Goal: Task Accomplishment & Management: Manage account settings

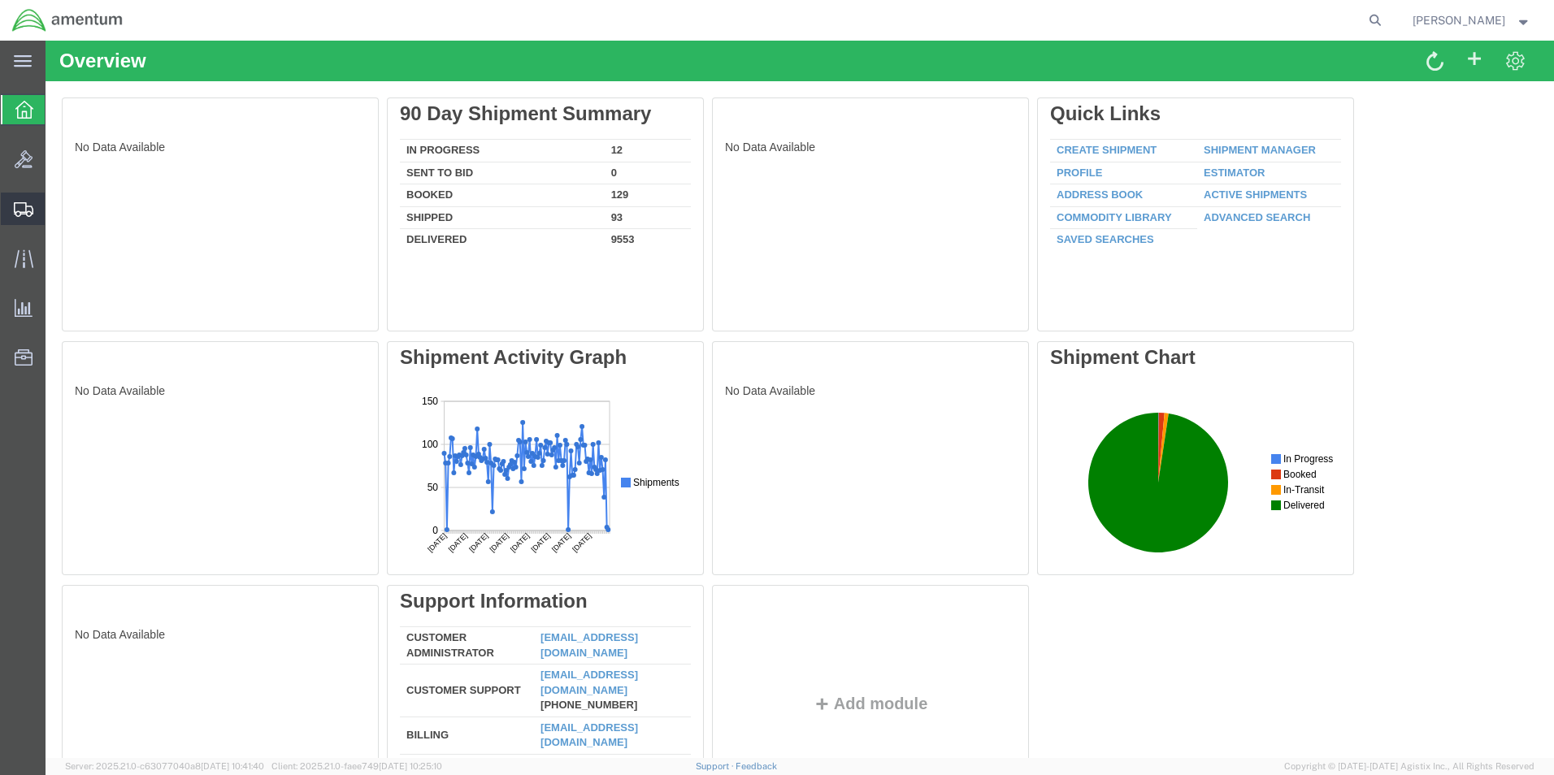
click at [0, 0] on span "Create from Template" at bounding box center [0, 0] width 0 height 0
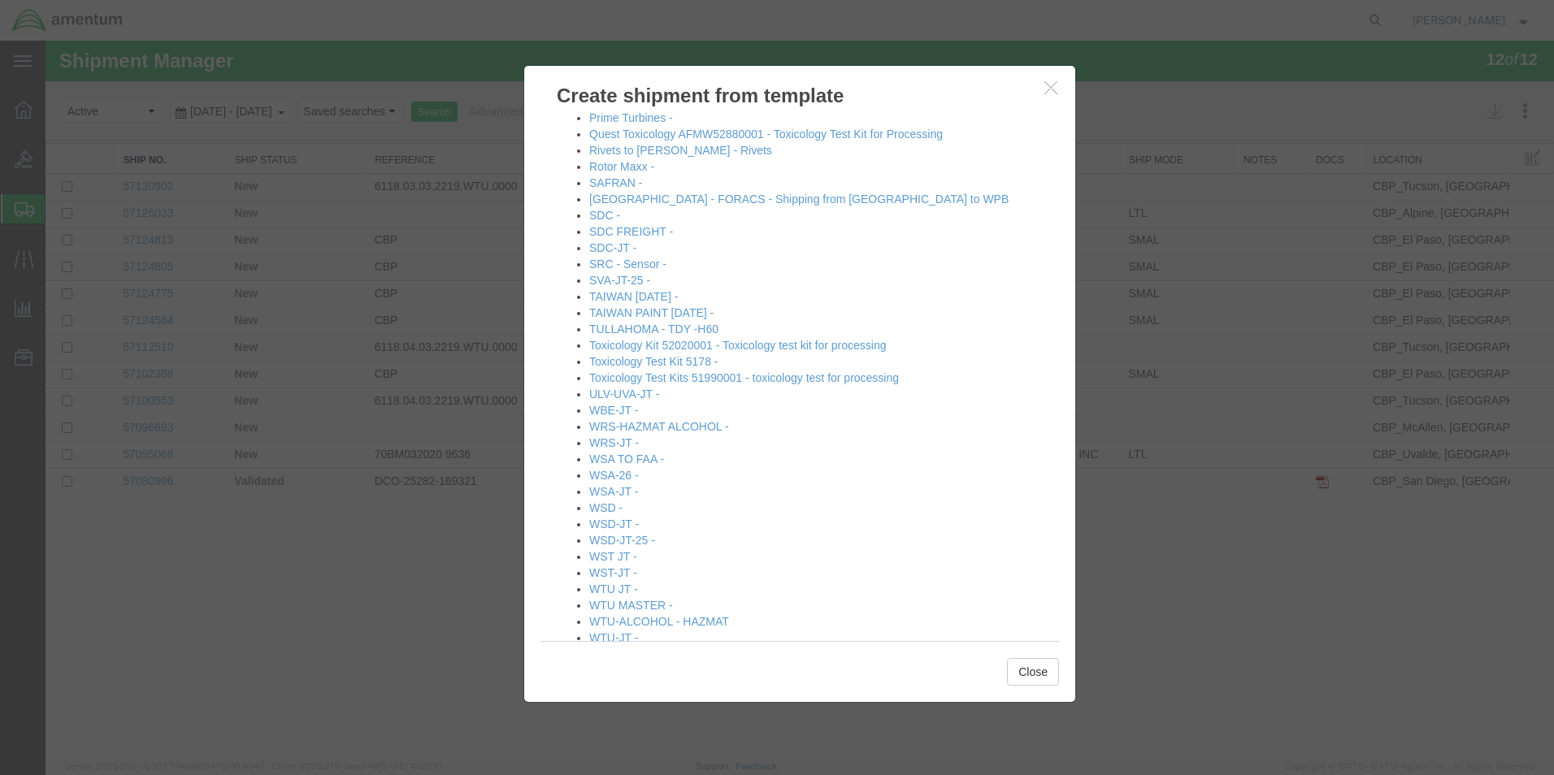
scroll to position [1675, 0]
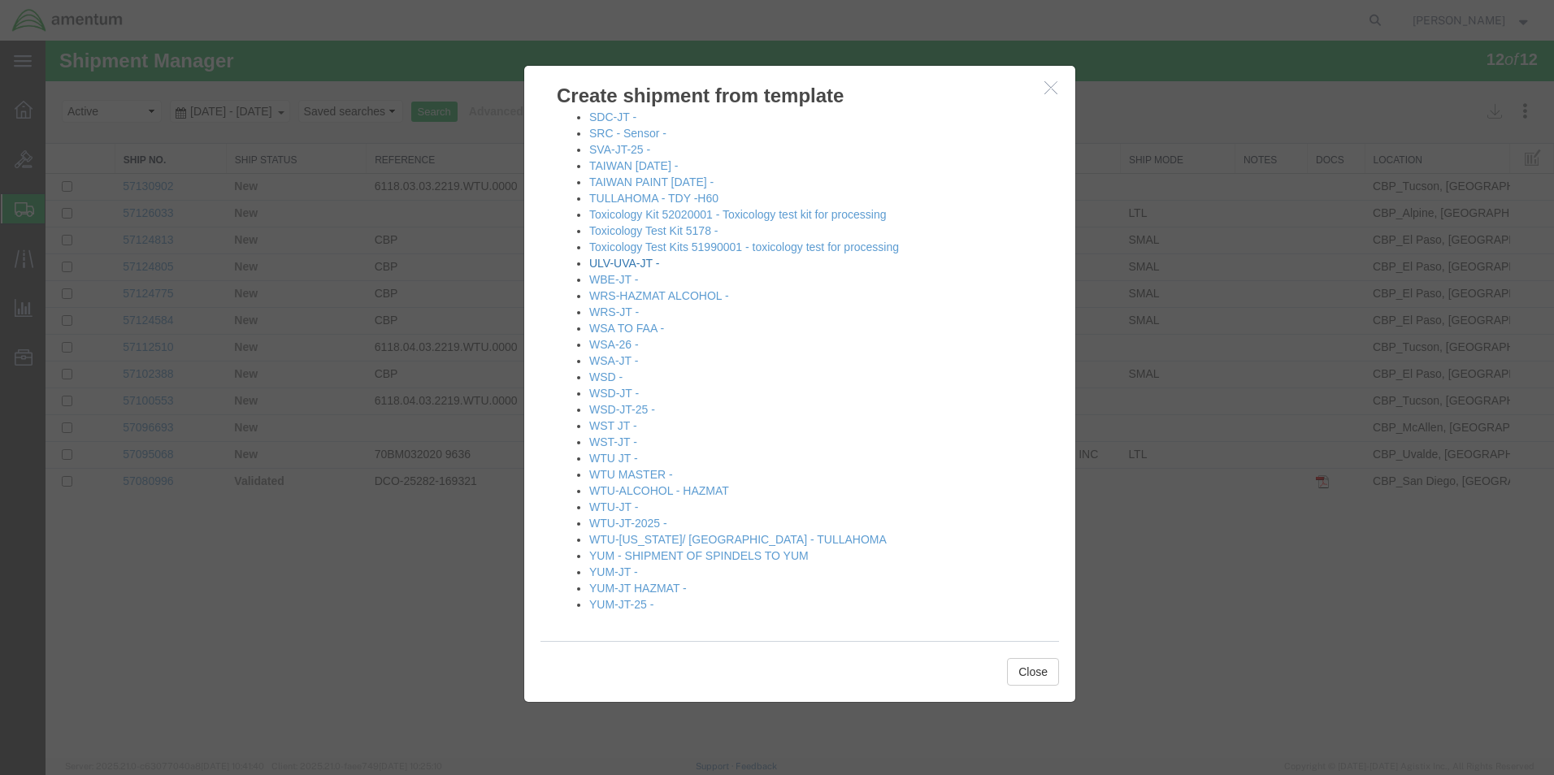
click at [634, 263] on link "ULV-UVA-JT -" at bounding box center [624, 263] width 70 height 13
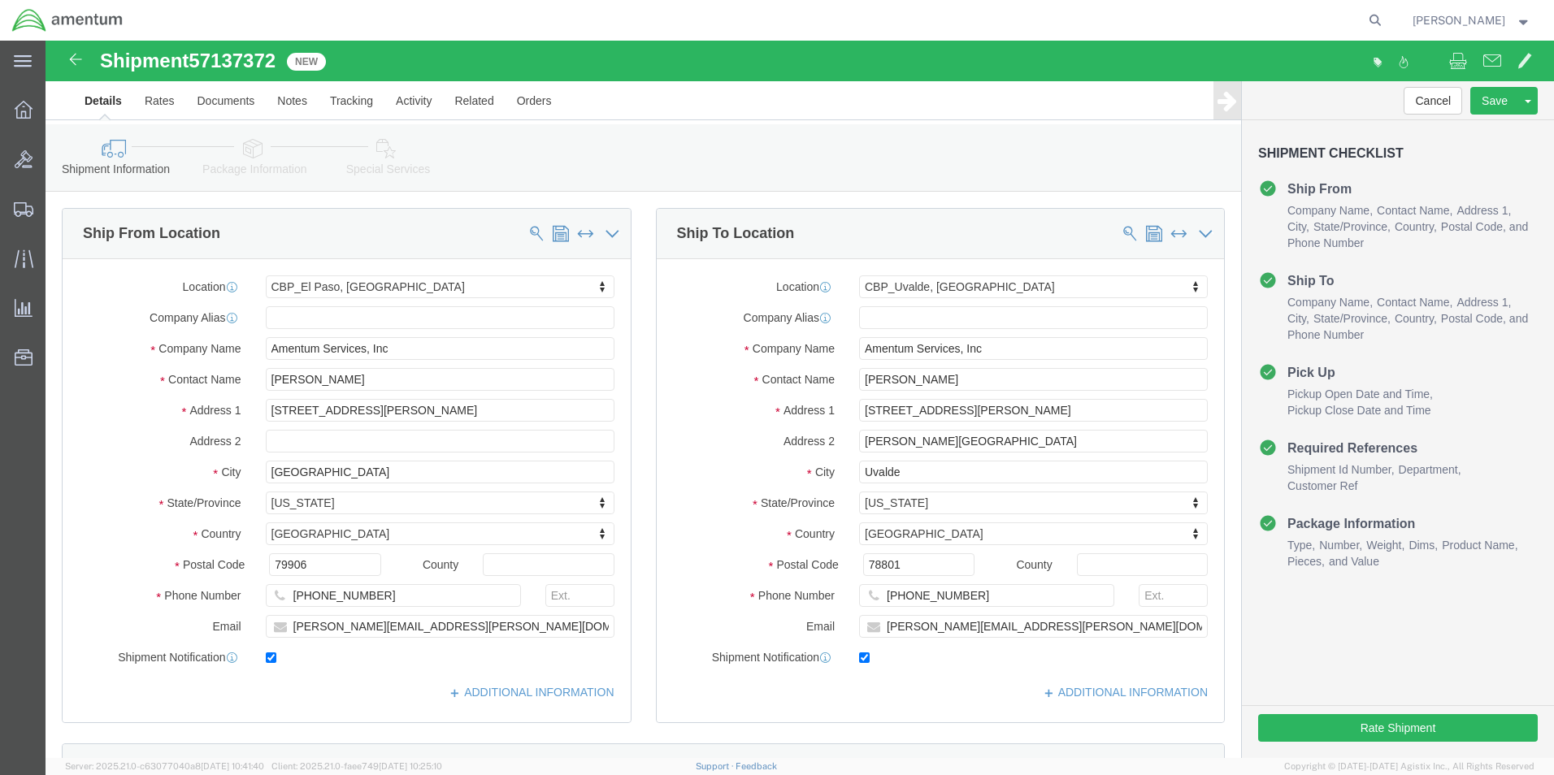
select select "49831"
select select "49950"
click at [0, 0] on span "Create from Template" at bounding box center [0, 0] width 0 height 0
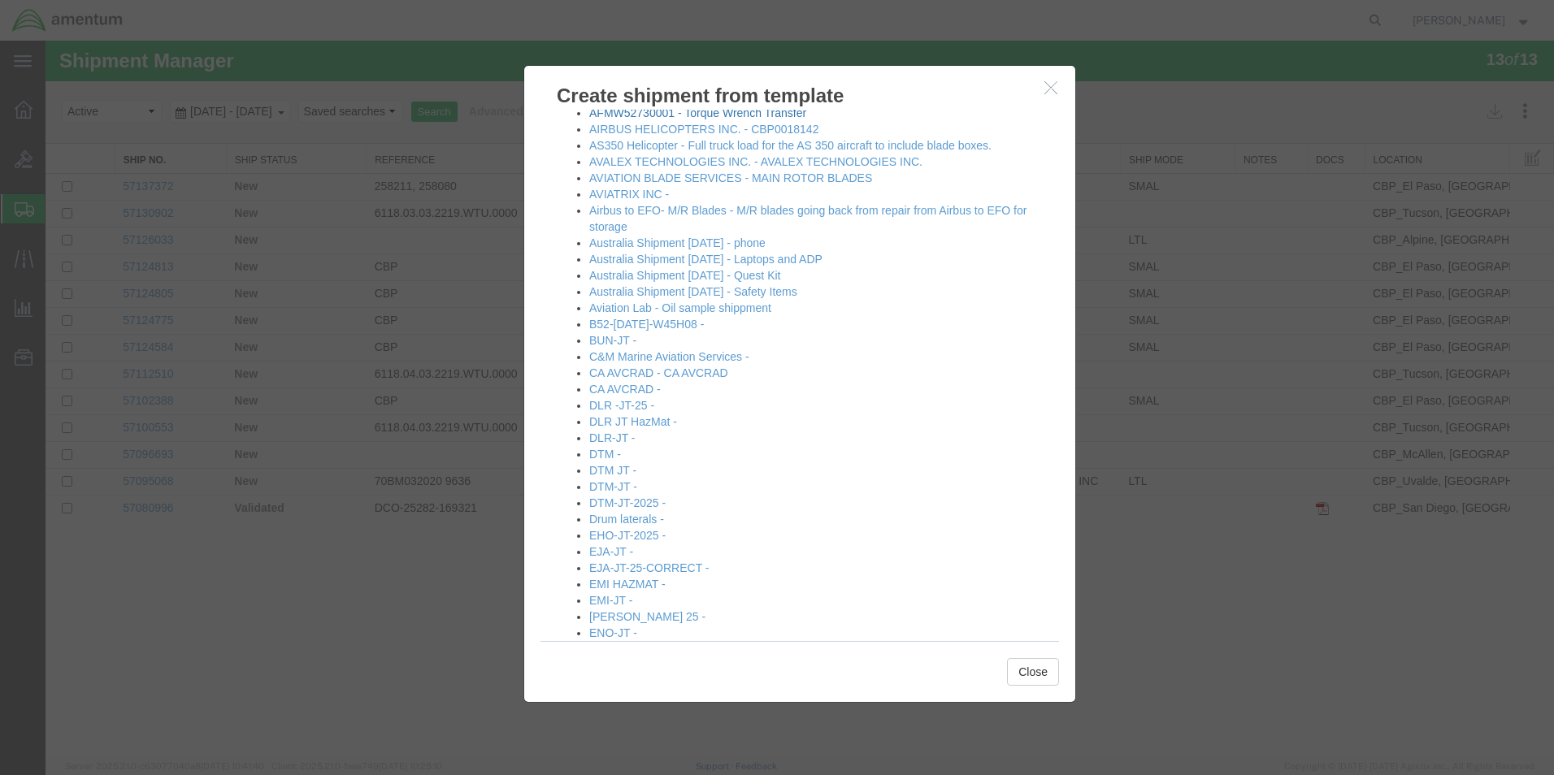
scroll to position [325, 0]
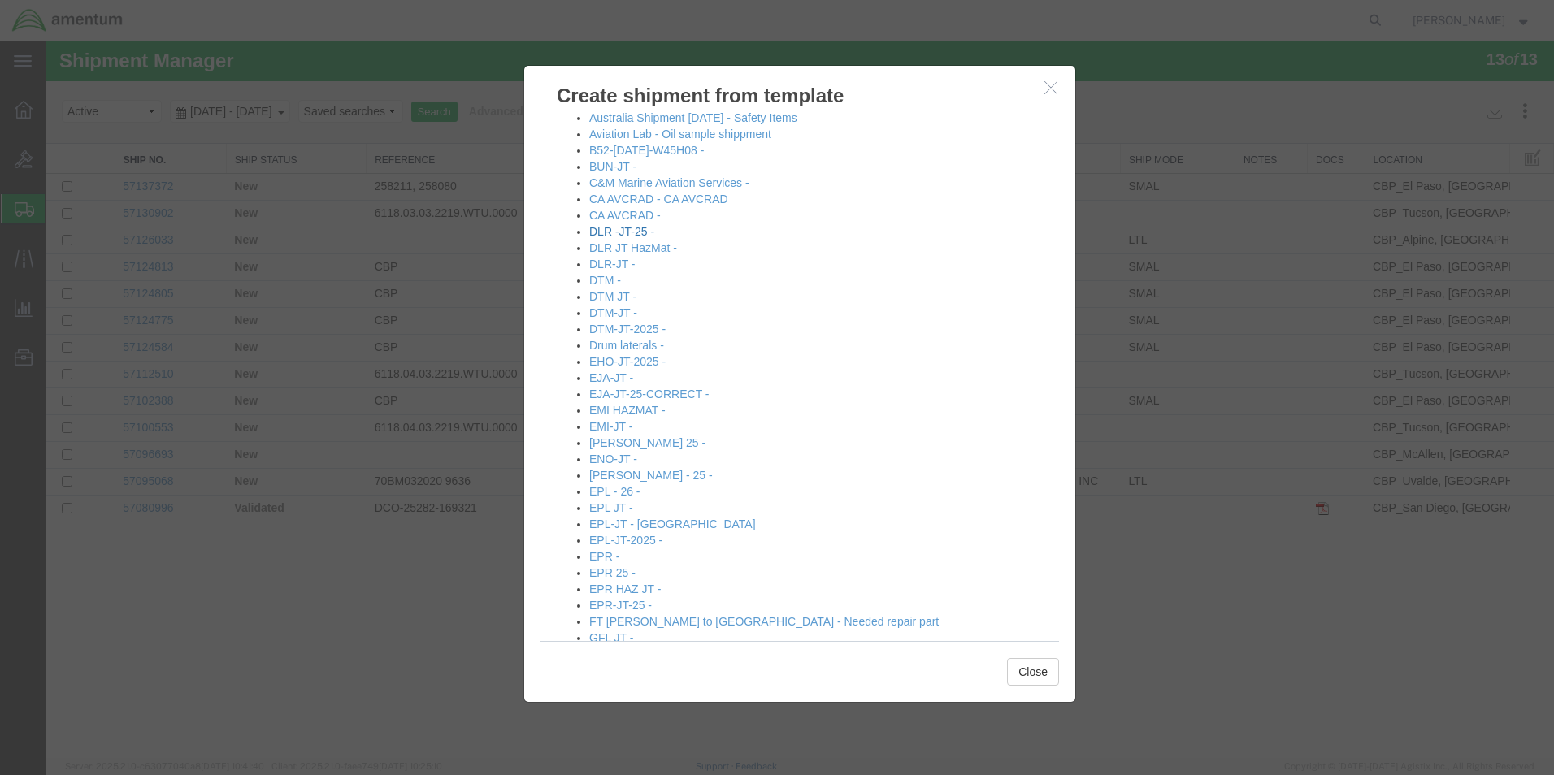
click at [634, 231] on link "DLR -JT-25 -" at bounding box center [621, 231] width 65 height 13
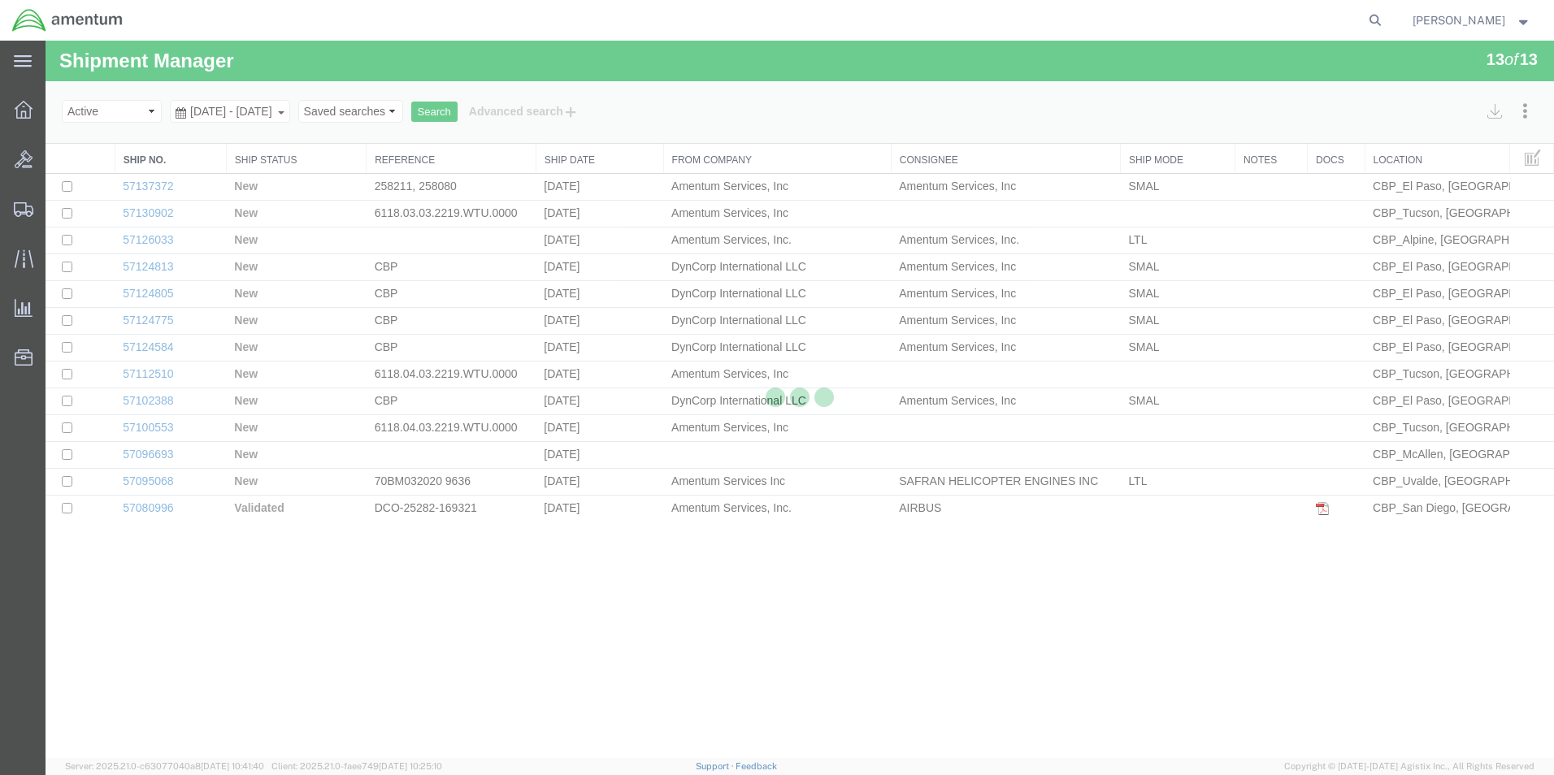
select select "49831"
select select "49937"
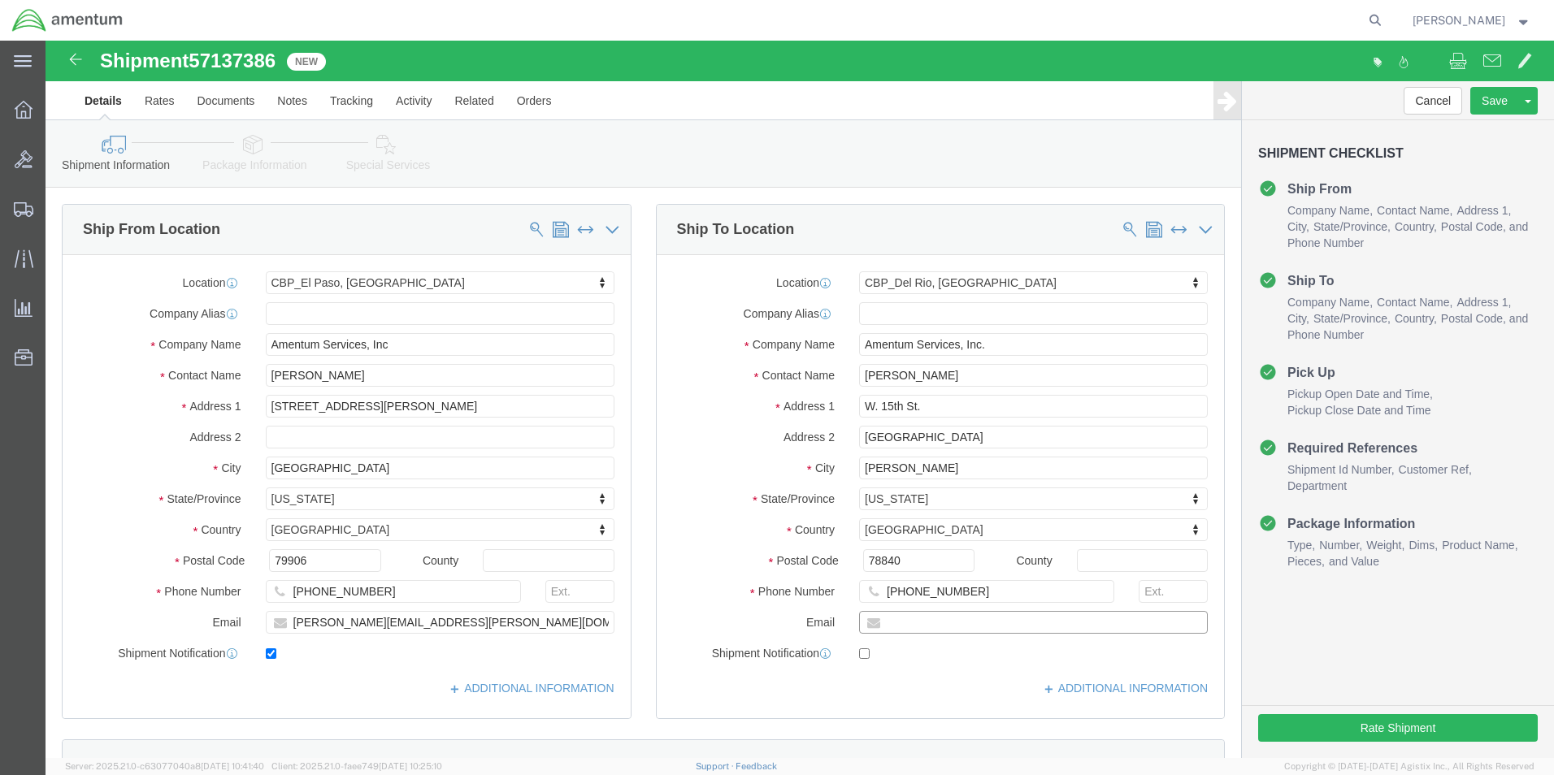
click input "text"
paste input "[PERSON_NAME][DOMAIN_NAME][PERSON_NAME]"
type input "[PERSON_NAME][DOMAIN_NAME][PERSON_NAME]"
checkbox input "true"
click div "Please fix the following errors Ship From Location Location [GEOGRAPHIC_DATA], …"
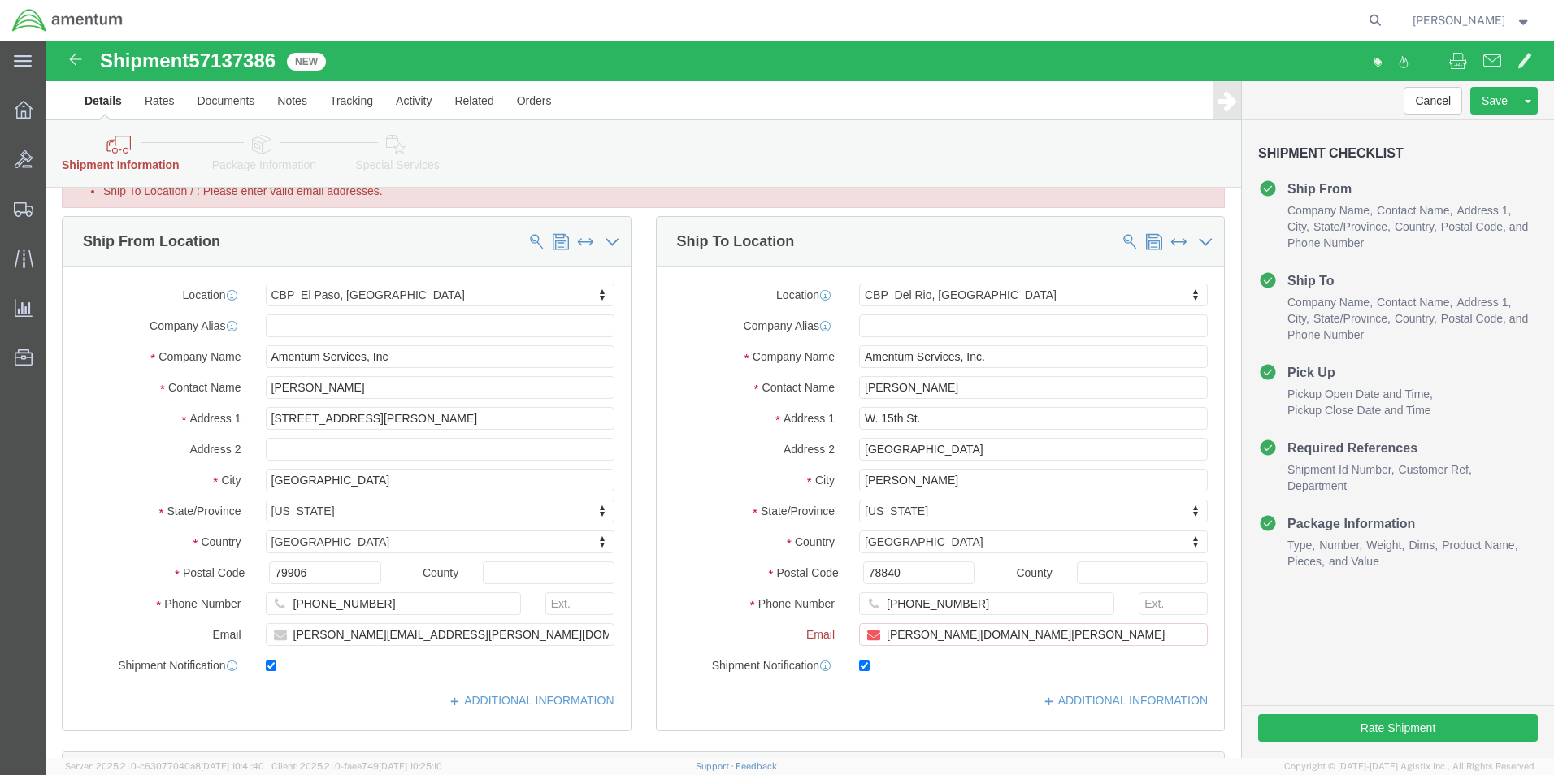
scroll to position [81, 0]
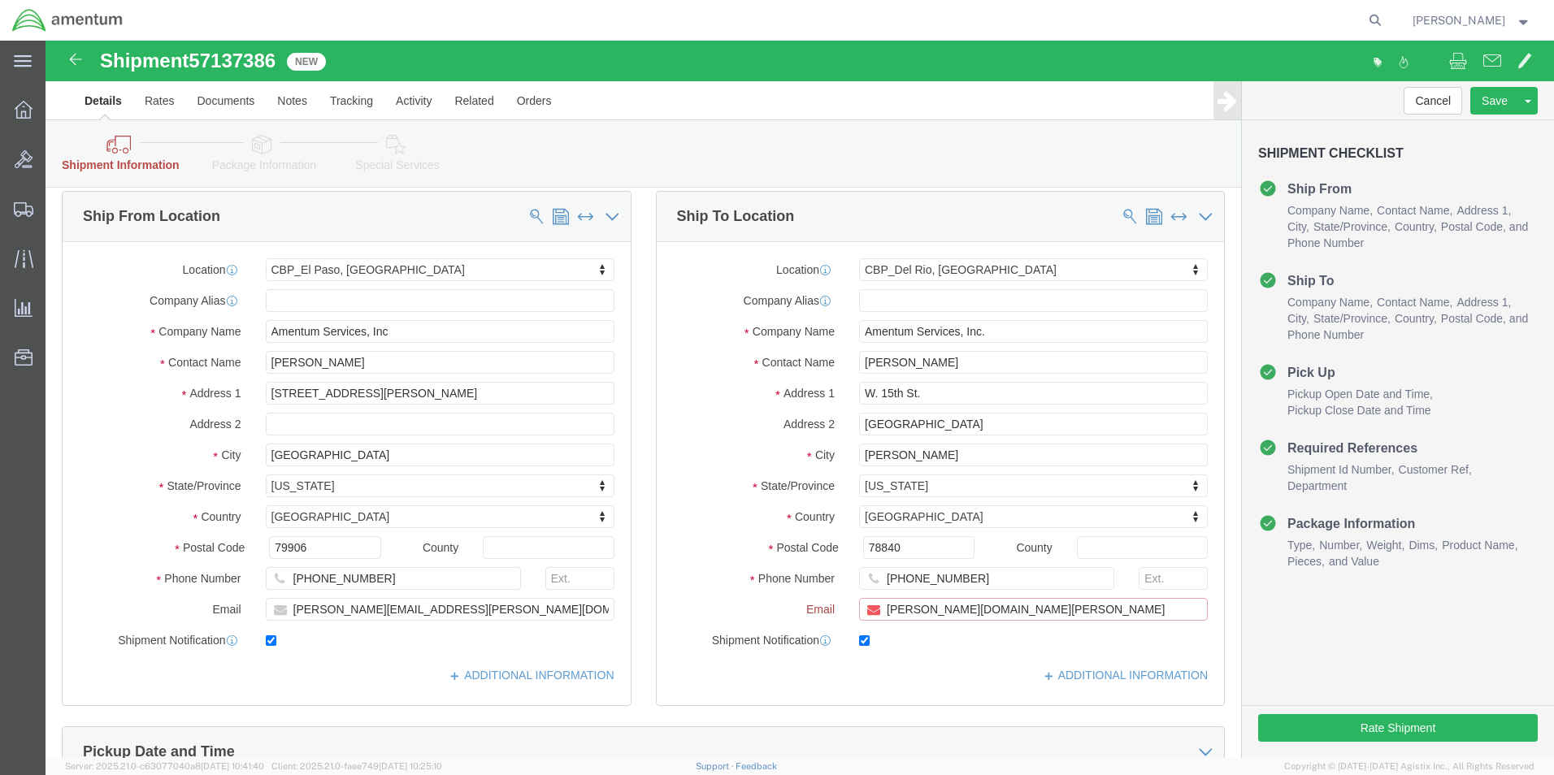
drag, startPoint x: 915, startPoint y: 567, endPoint x: 927, endPoint y: 565, distance: 12.3
click input "[PERSON_NAME][DOMAIN_NAME][PERSON_NAME]"
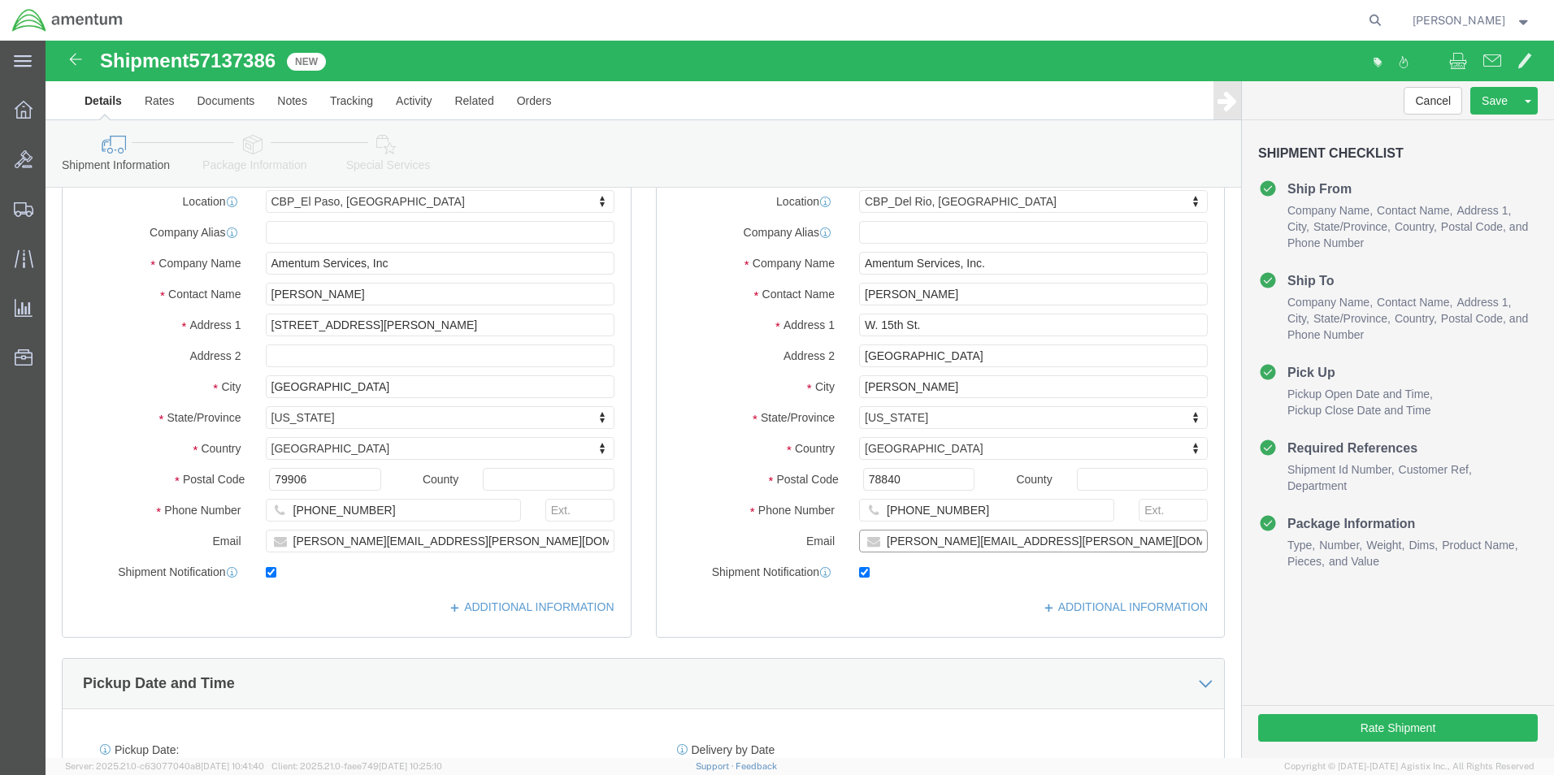
type input "[PERSON_NAME][EMAIL_ADDRESS][PERSON_NAME][DOMAIN_NAME]"
click div "ADDITIONAL INFORMATION"
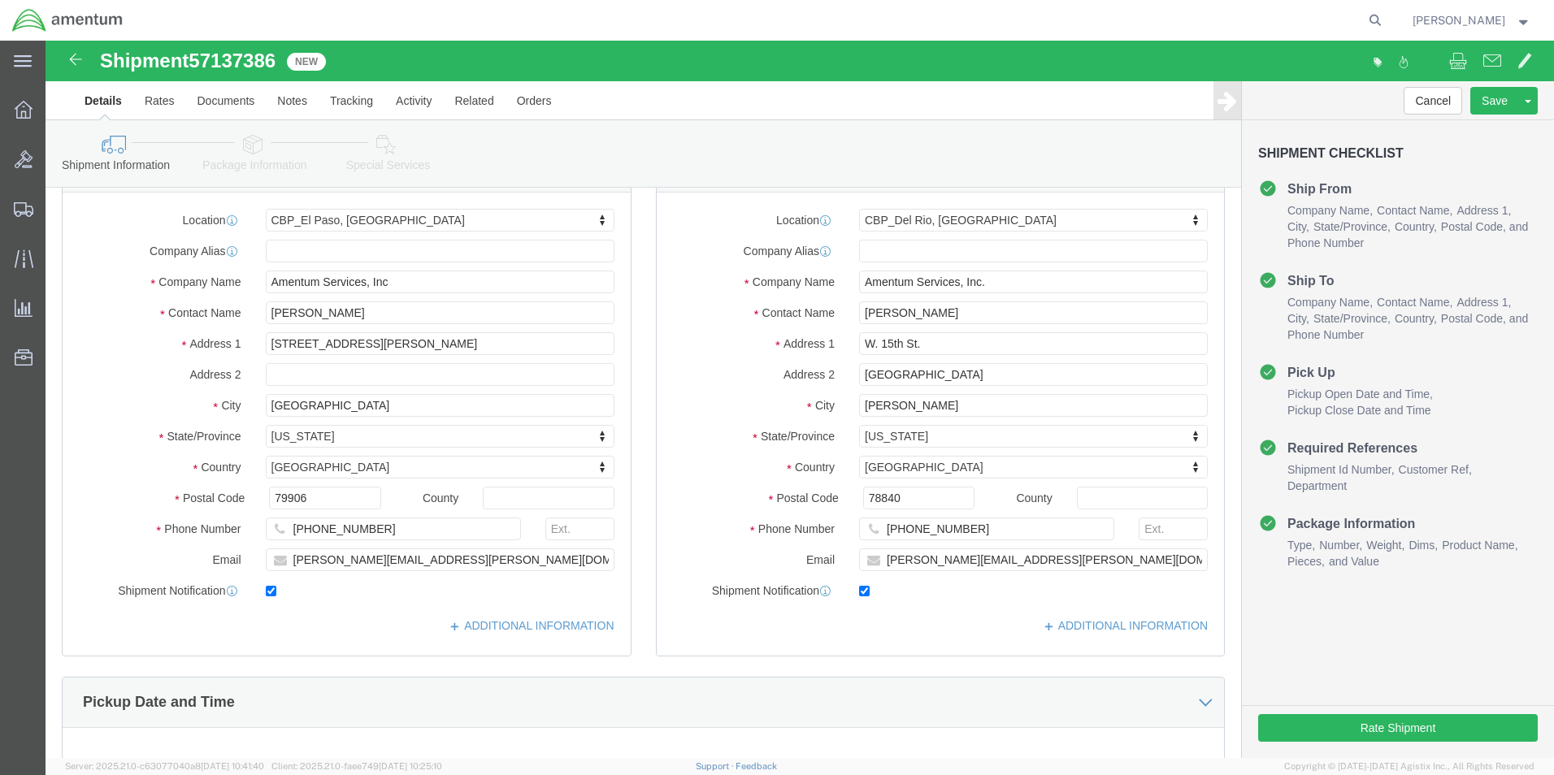
scroll to position [0, 0]
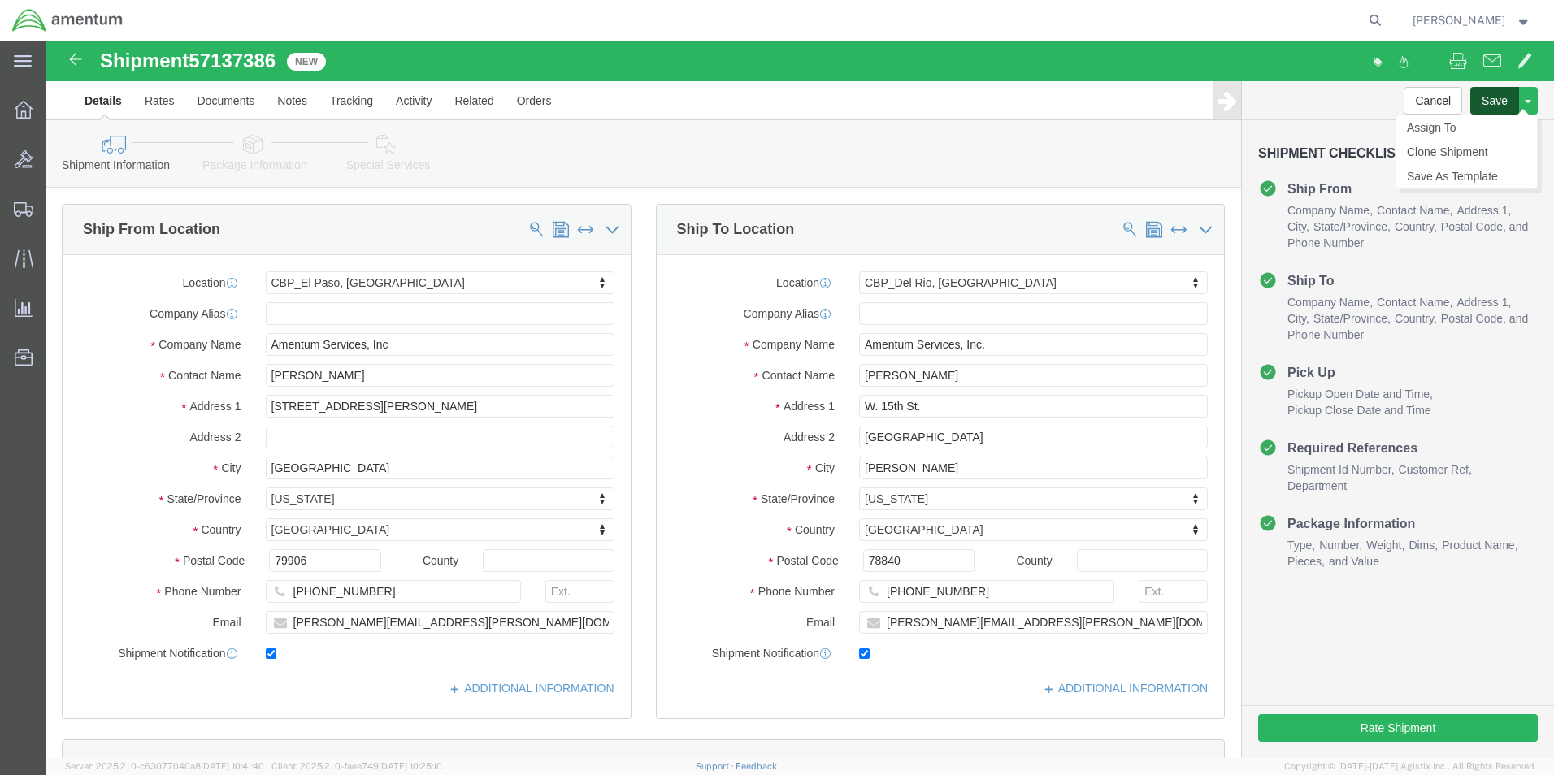
click button "Save"
click body "Shipment 57137386 New Details Rates Documents Notes Tracking Activity Related O…"
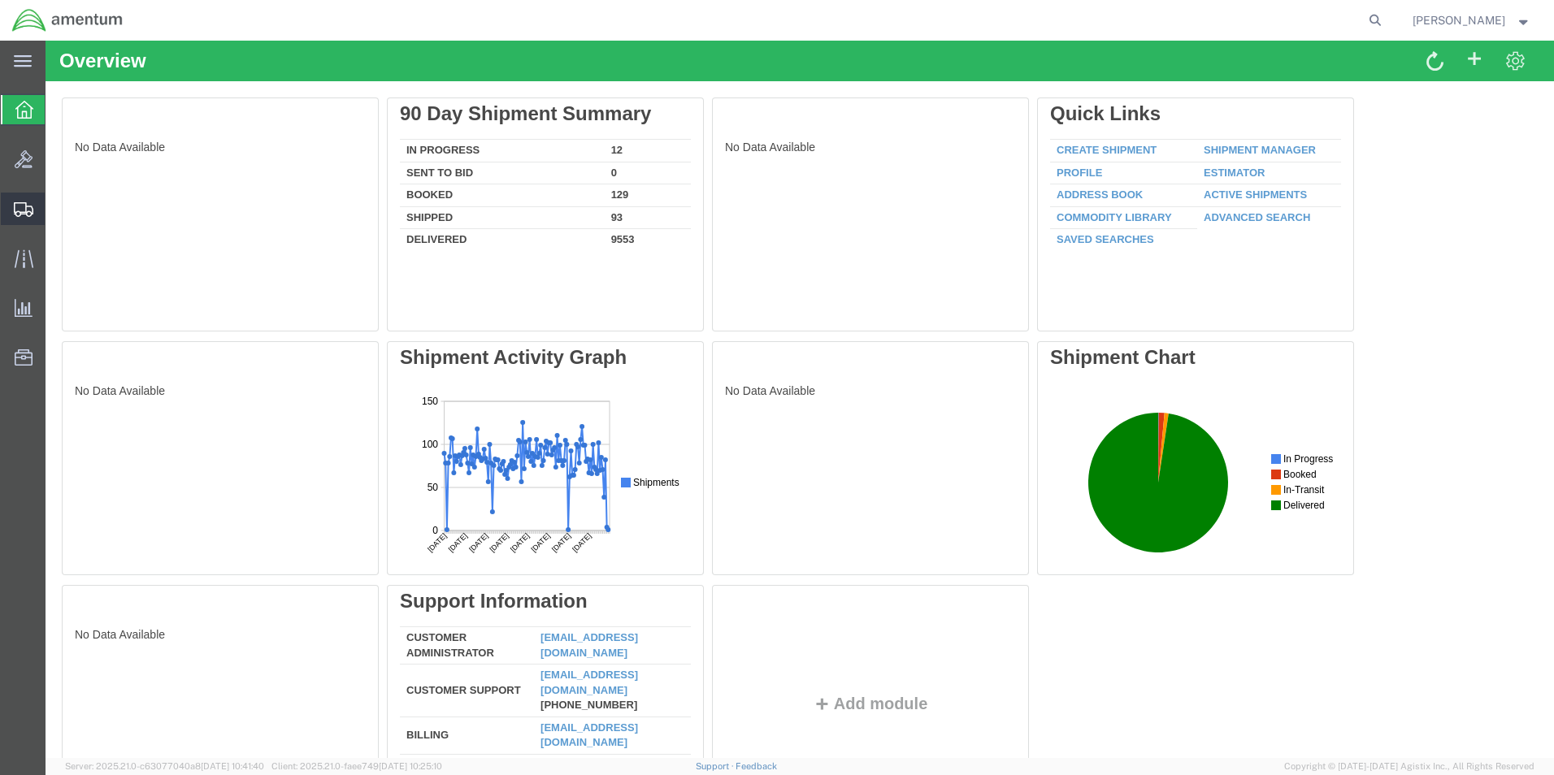
click at [0, 0] on span "Create from Template" at bounding box center [0, 0] width 0 height 0
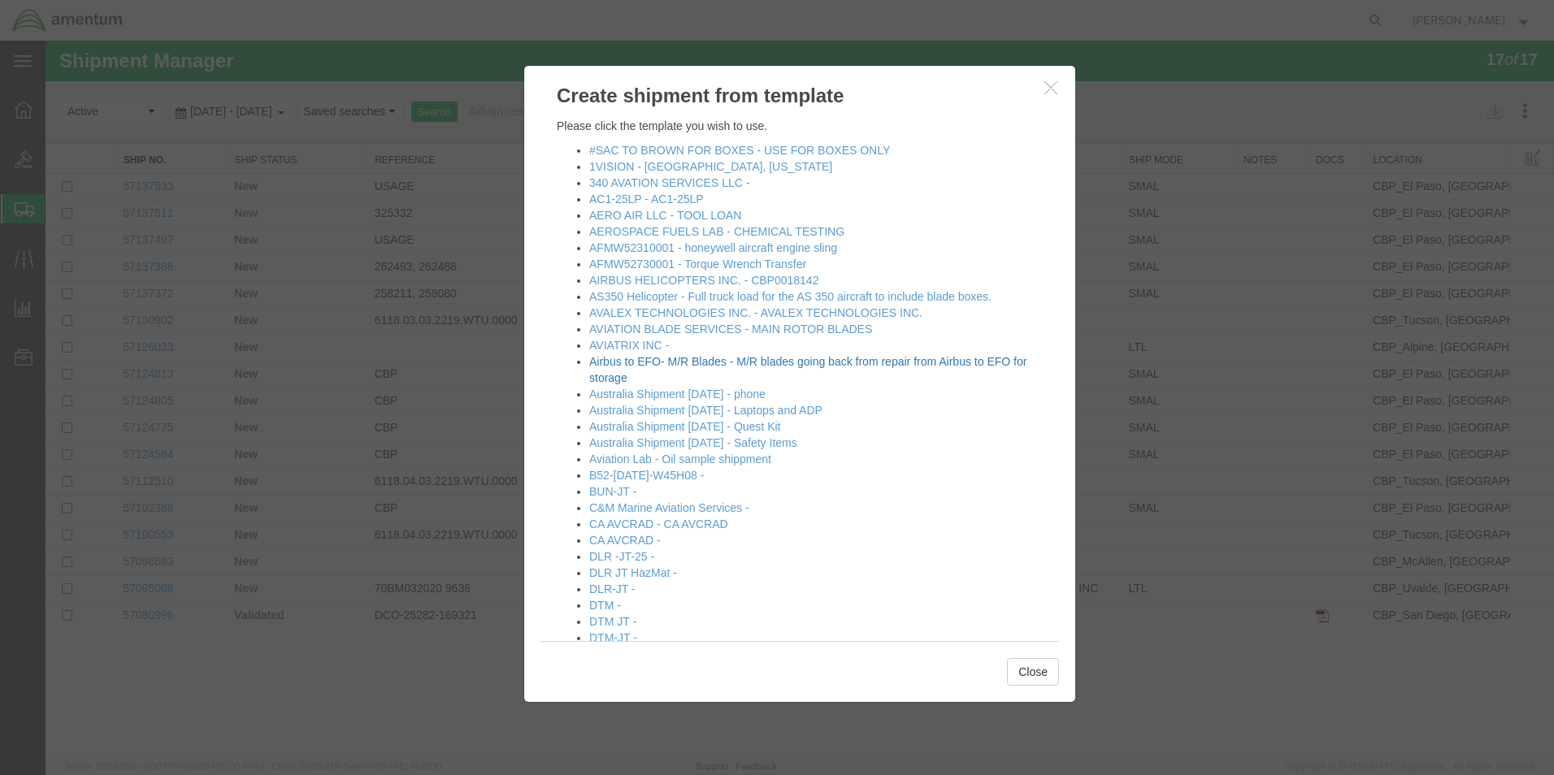
scroll to position [244, 0]
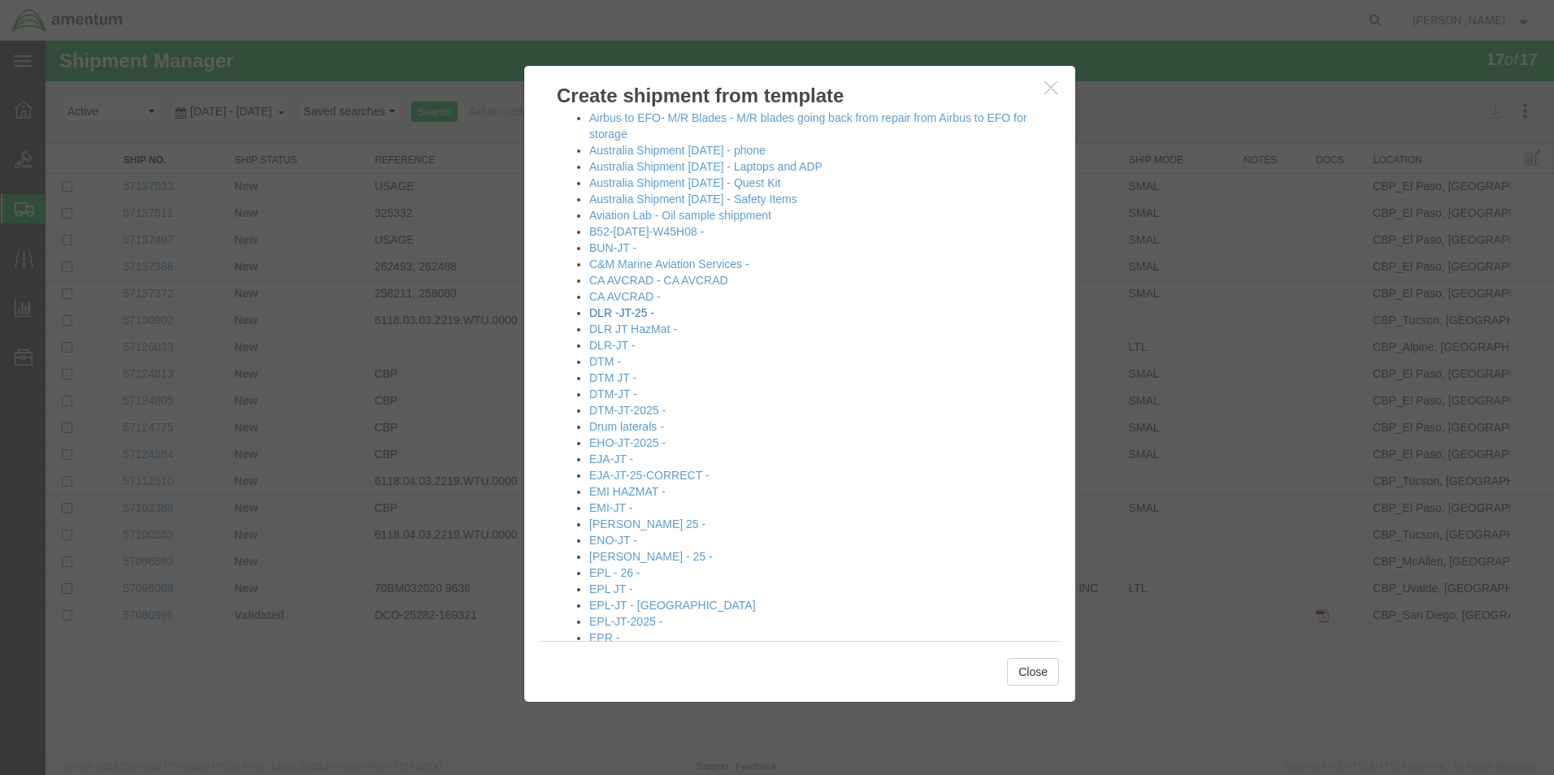
click at [621, 313] on link "DLR -JT-25 -" at bounding box center [621, 312] width 65 height 13
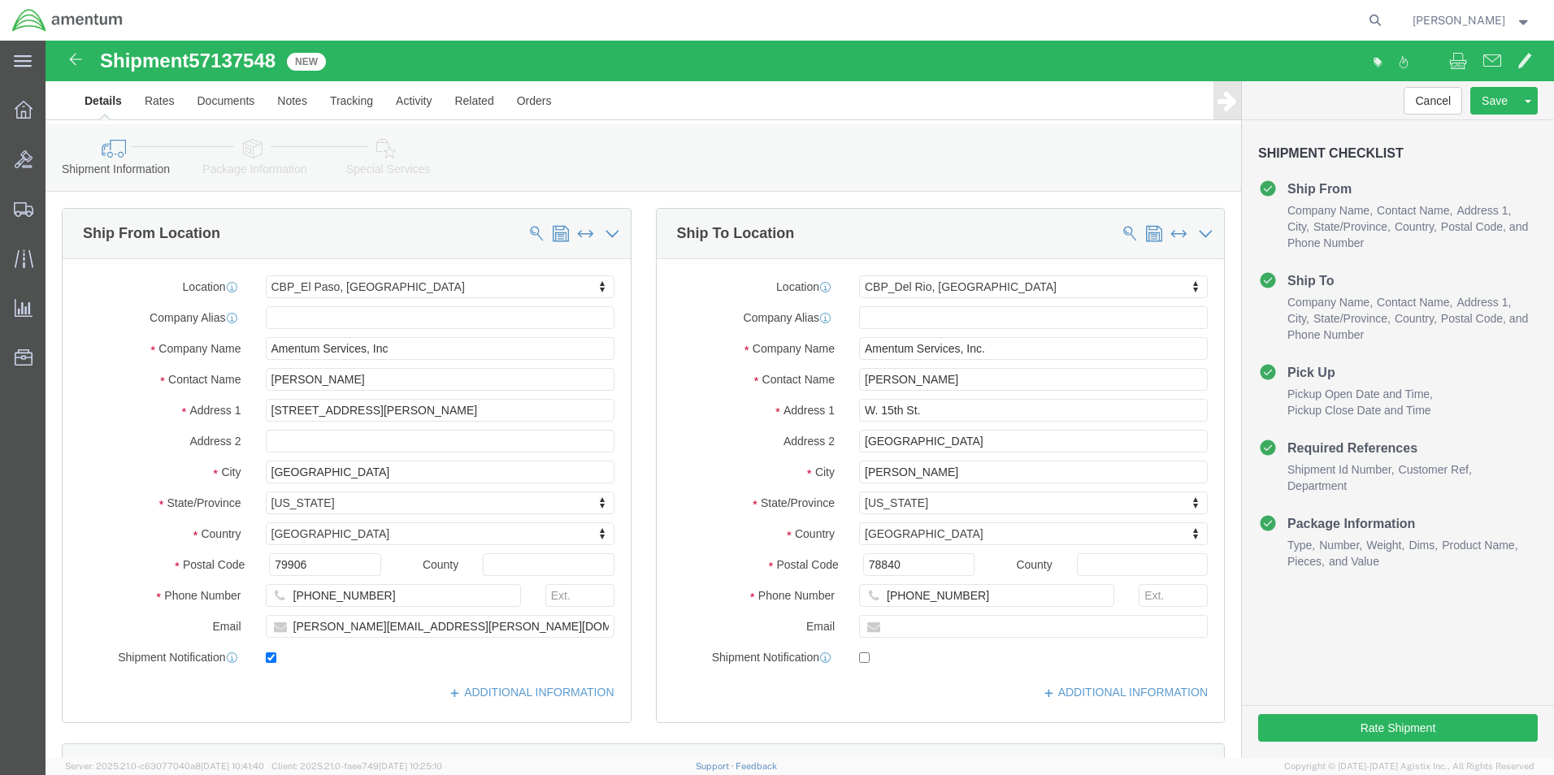
select select "49831"
select select "49937"
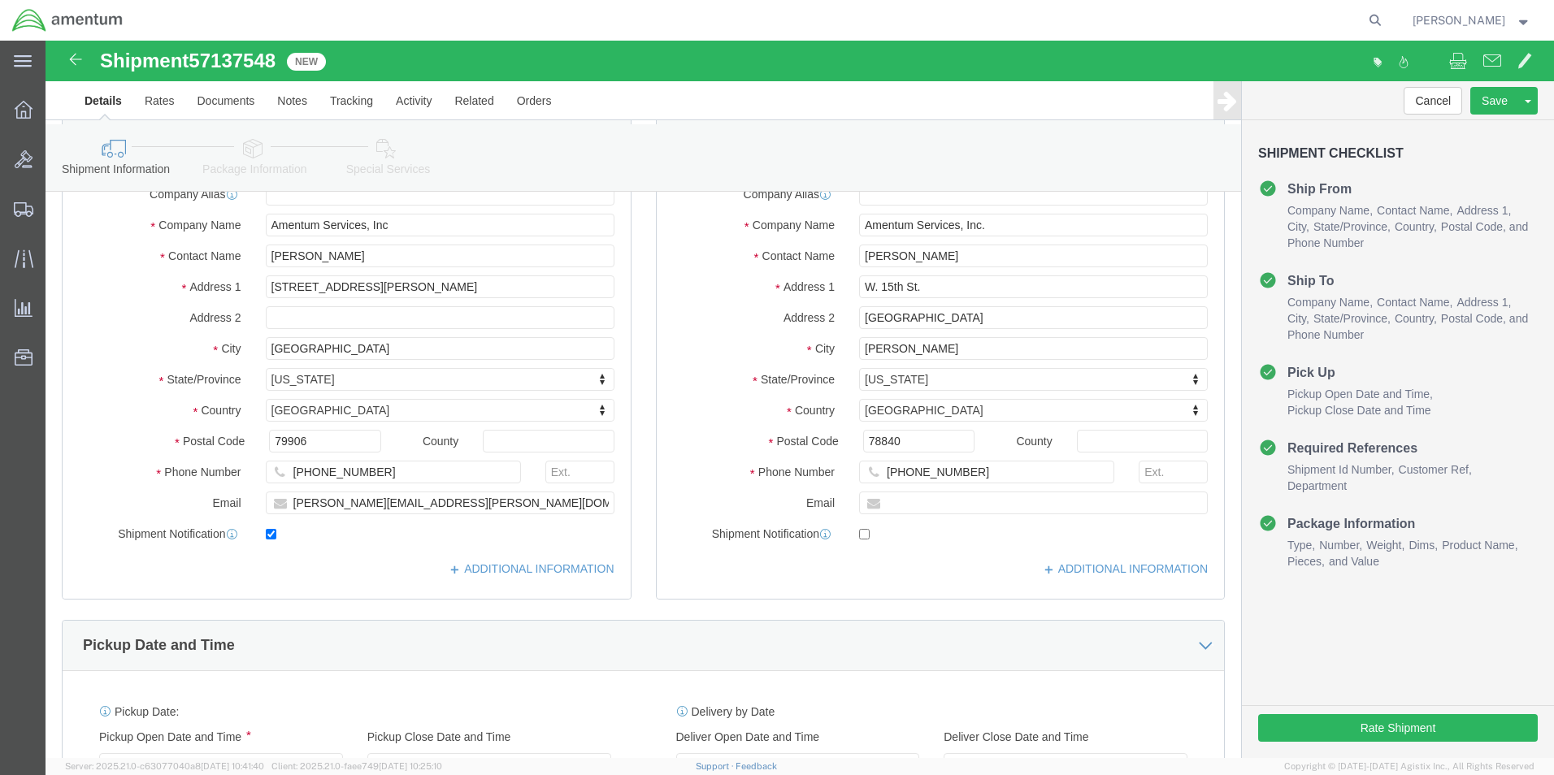
scroll to position [325, 0]
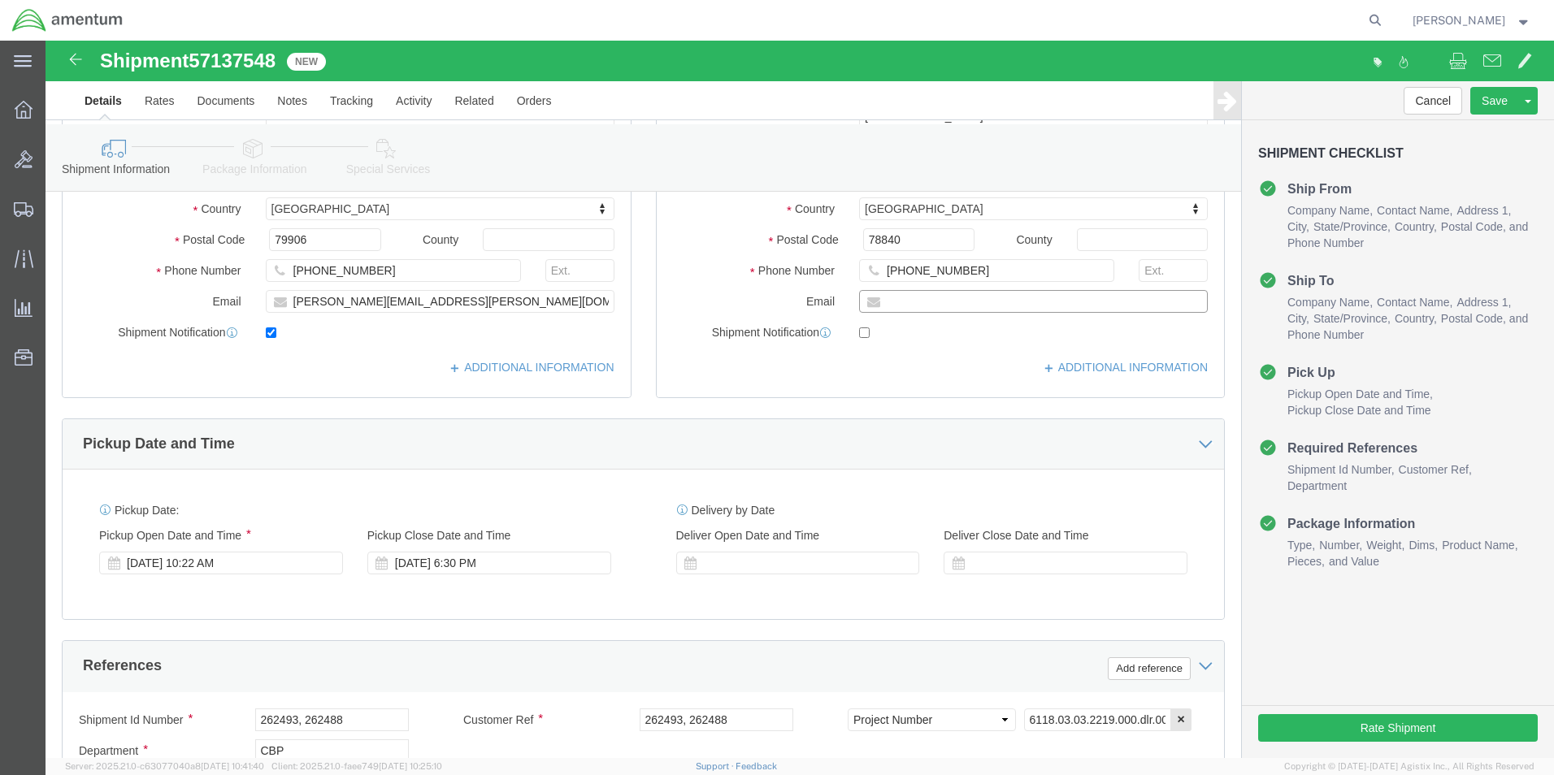
click input "text"
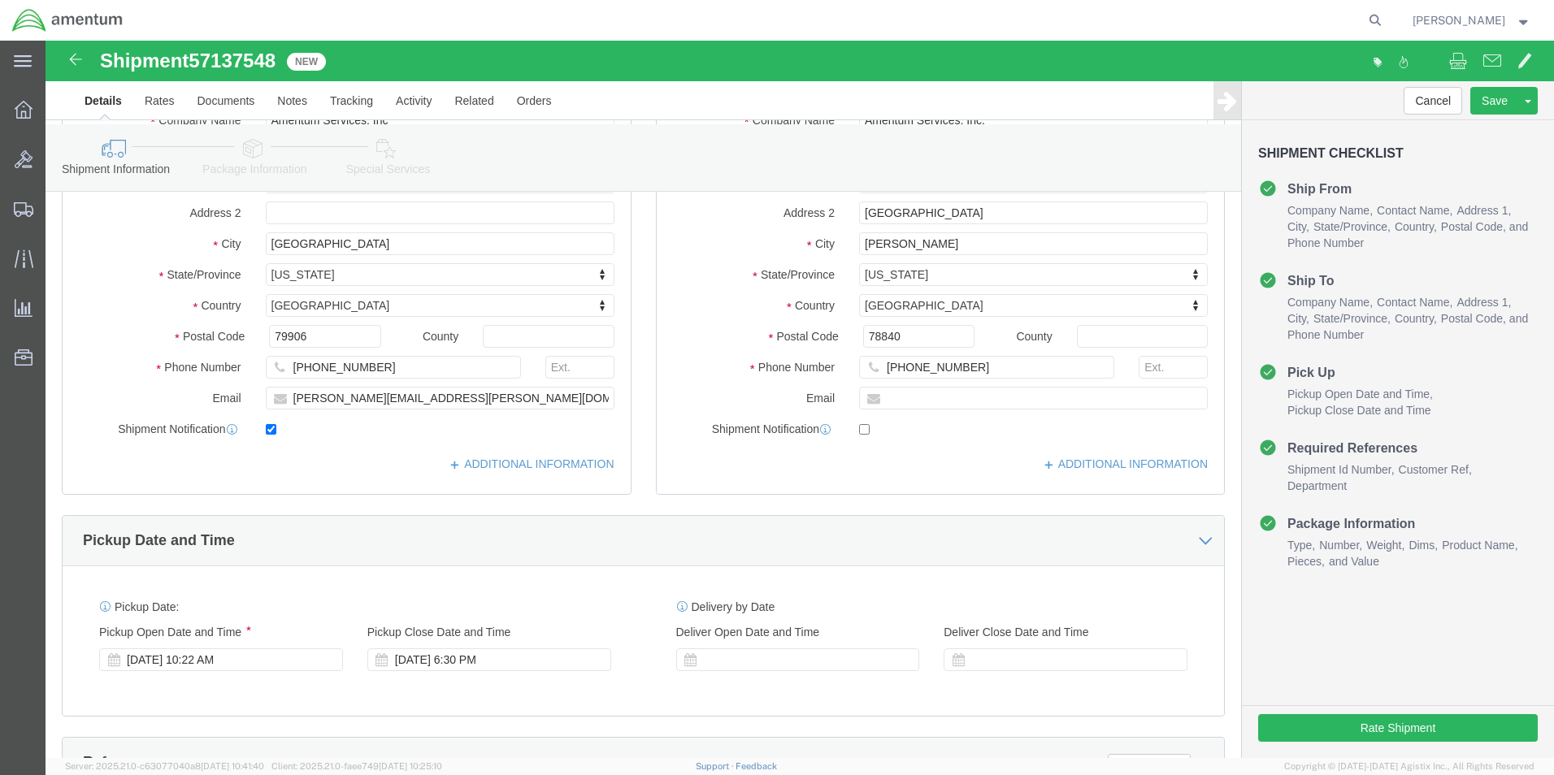
scroll to position [163, 0]
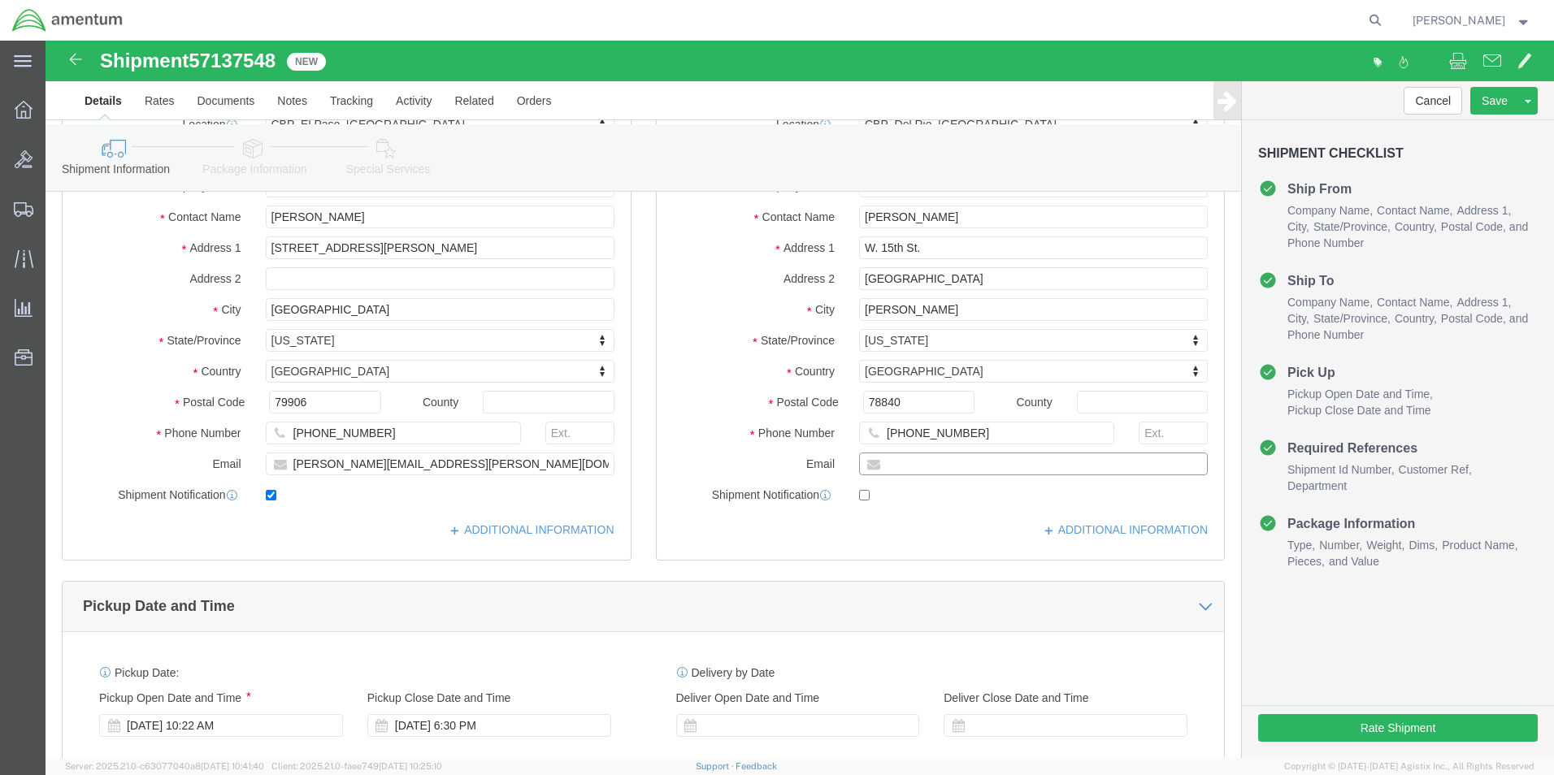
click input "text"
drag, startPoint x: 912, startPoint y: 424, endPoint x: 922, endPoint y: 426, distance: 9.9
type input "valentin.ortega@associates.cbp.dhs.go"
click label
click input "checkbox"
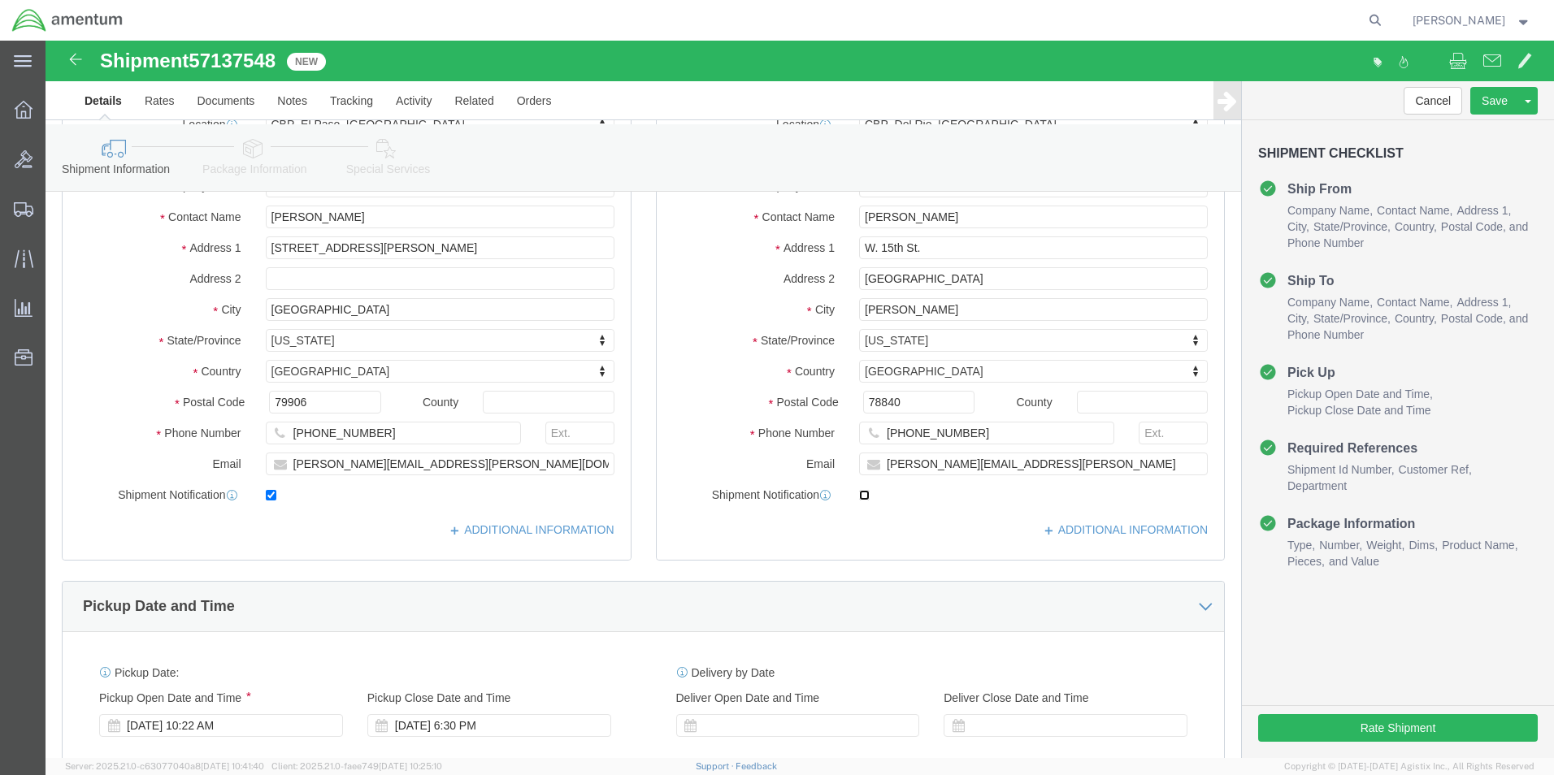
click input "checkbox"
checkbox input "true"
click link "Save As Template"
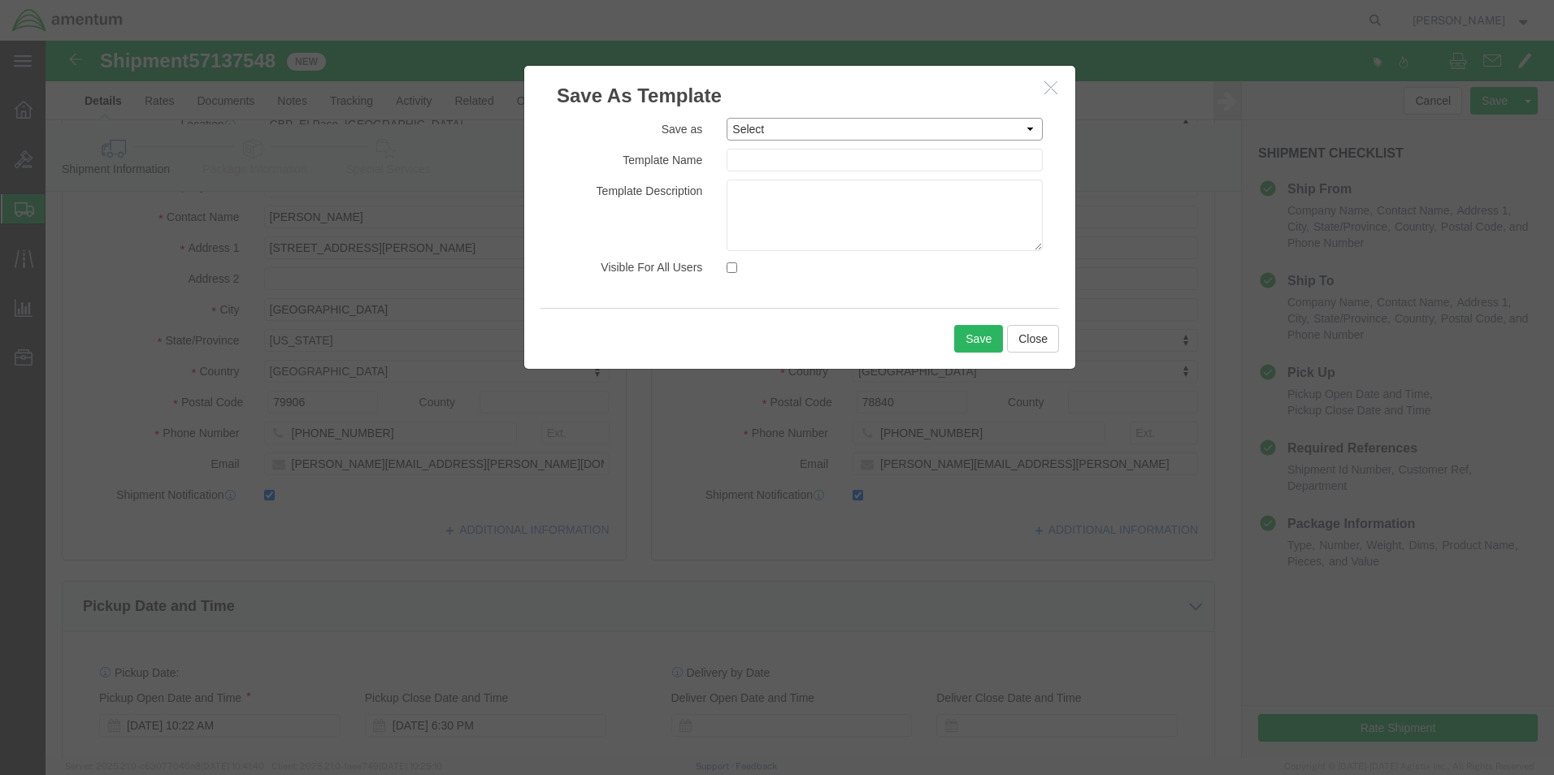
click select "Select #SAC TO BROWN FOR BOXES 1VISION 340 AVATION SERVICES LLC AC1-25LP AERO A…"
select select "41587"
click select "Select #SAC TO BROWN FOR BOXES 1VISION 340 AVATION SERVICES LLC AC1-25LP AERO A…"
type input "DLR -JT-25"
click button "Save"
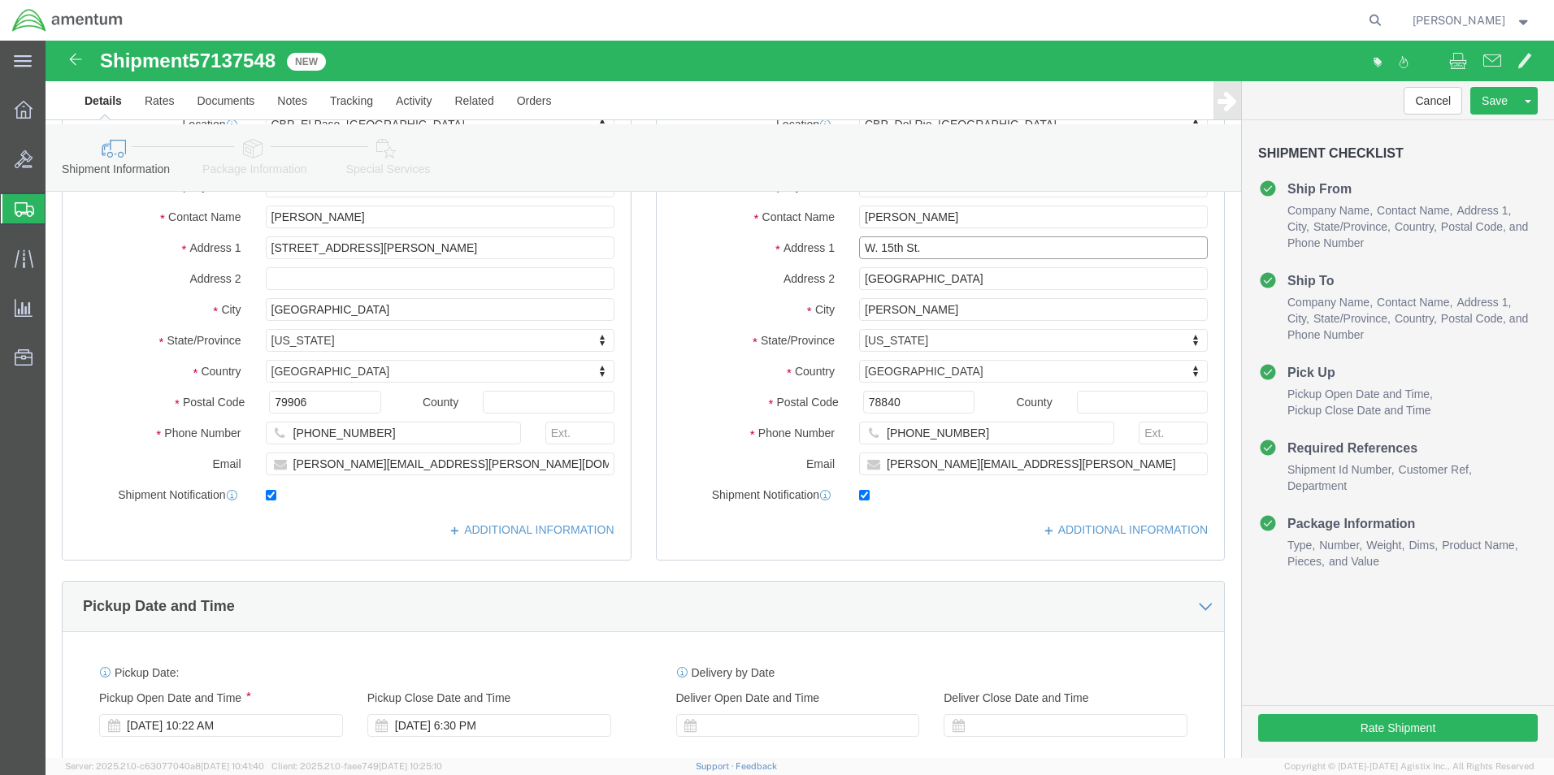
click input "W. 15th St."
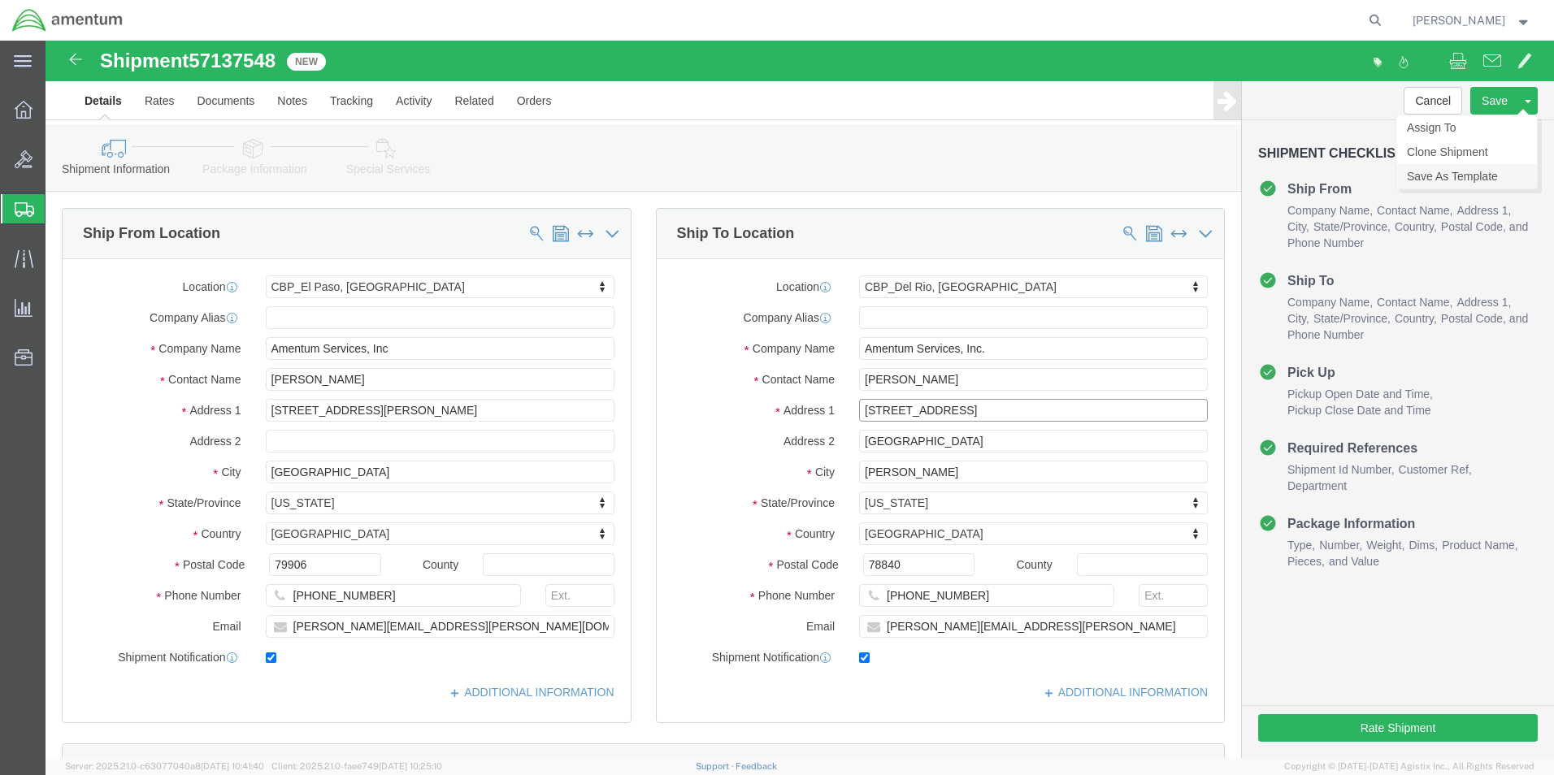
type input "848 W. 15th St."
select select
click link "Save As Template"
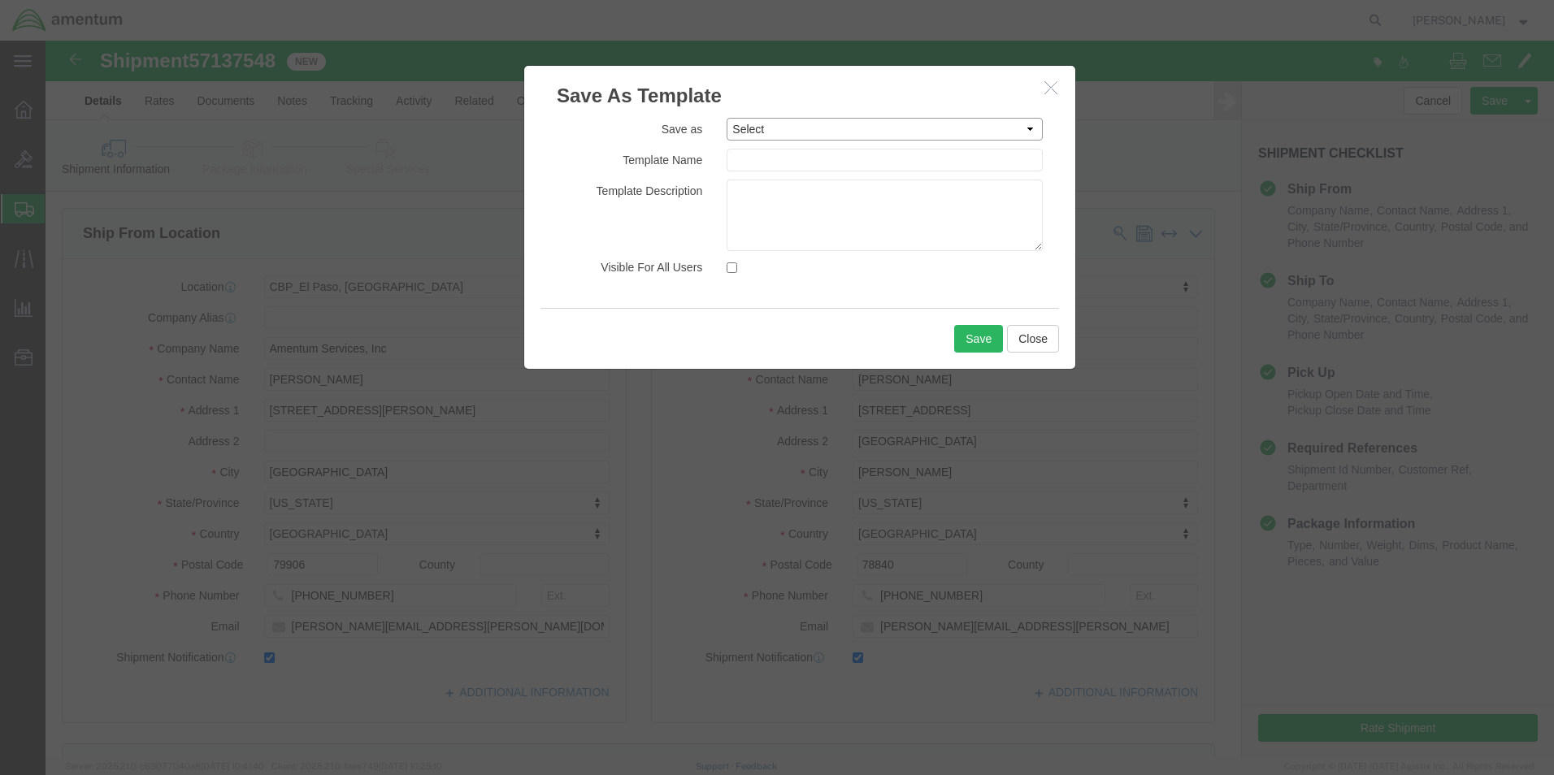
click select "Select #SAC TO BROWN FOR BOXES 1VISION 340 AVATION SERVICES LLC AC1-25LP AERO A…"
select select "41587"
click select "Select #SAC TO BROWN FOR BOXES 1VISION 340 AVATION SERVICES LLC AC1-25LP AERO A…"
type input "DLR -JT-25"
click button "Save"
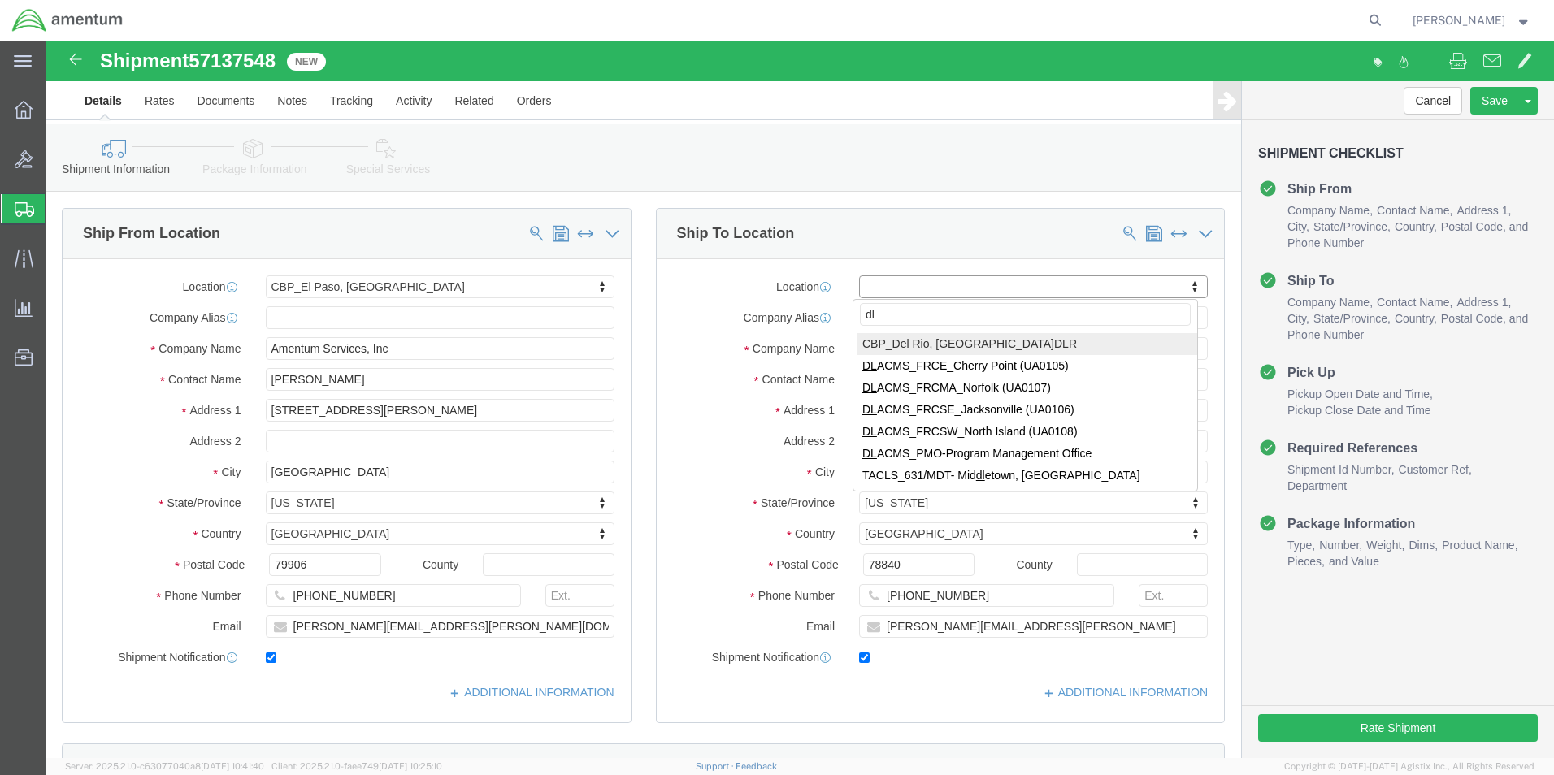
type input "d"
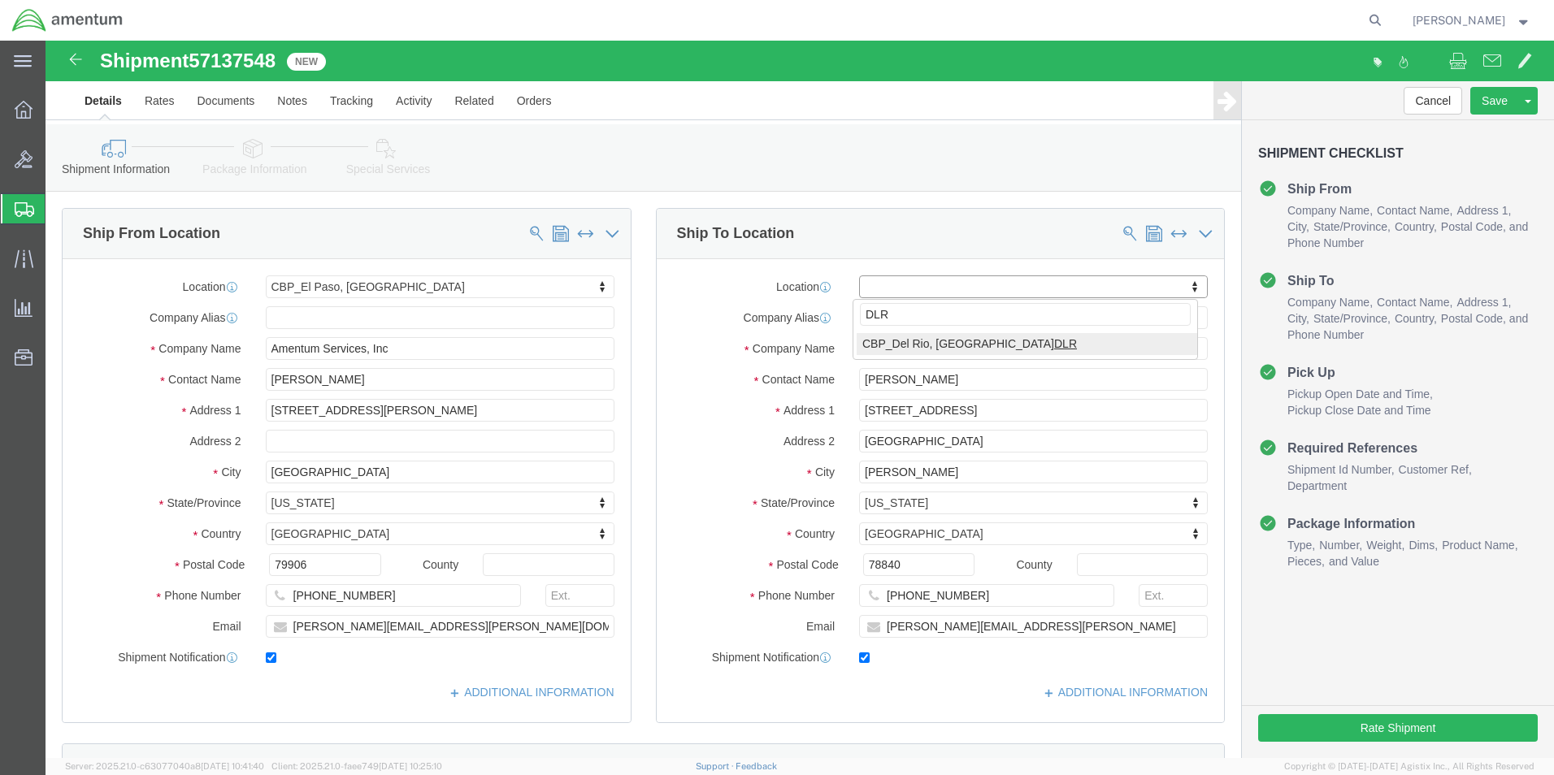
type input "DLR"
select select "49937"
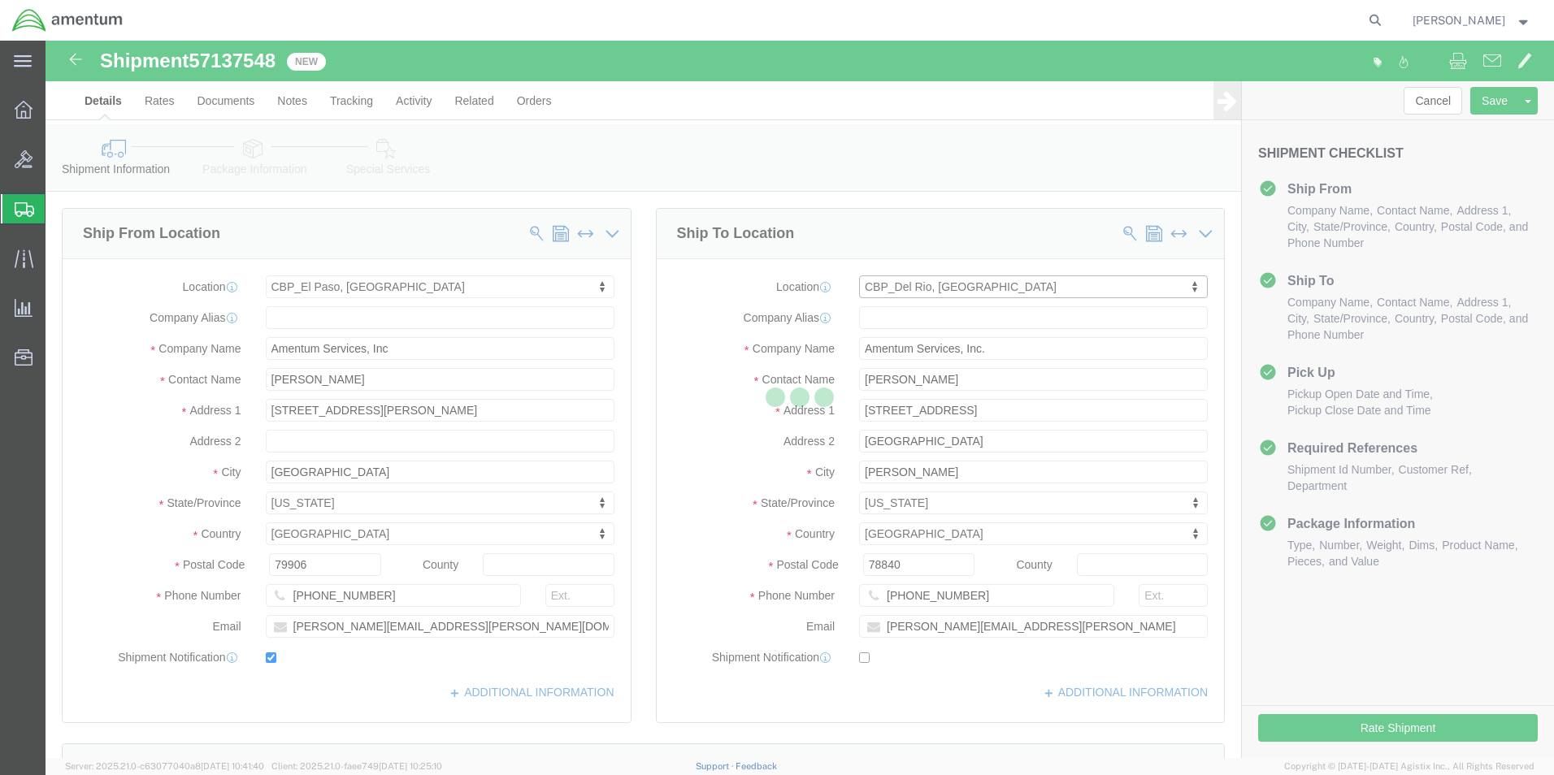
type input "848 W. 15th St"
checkbox input "false"
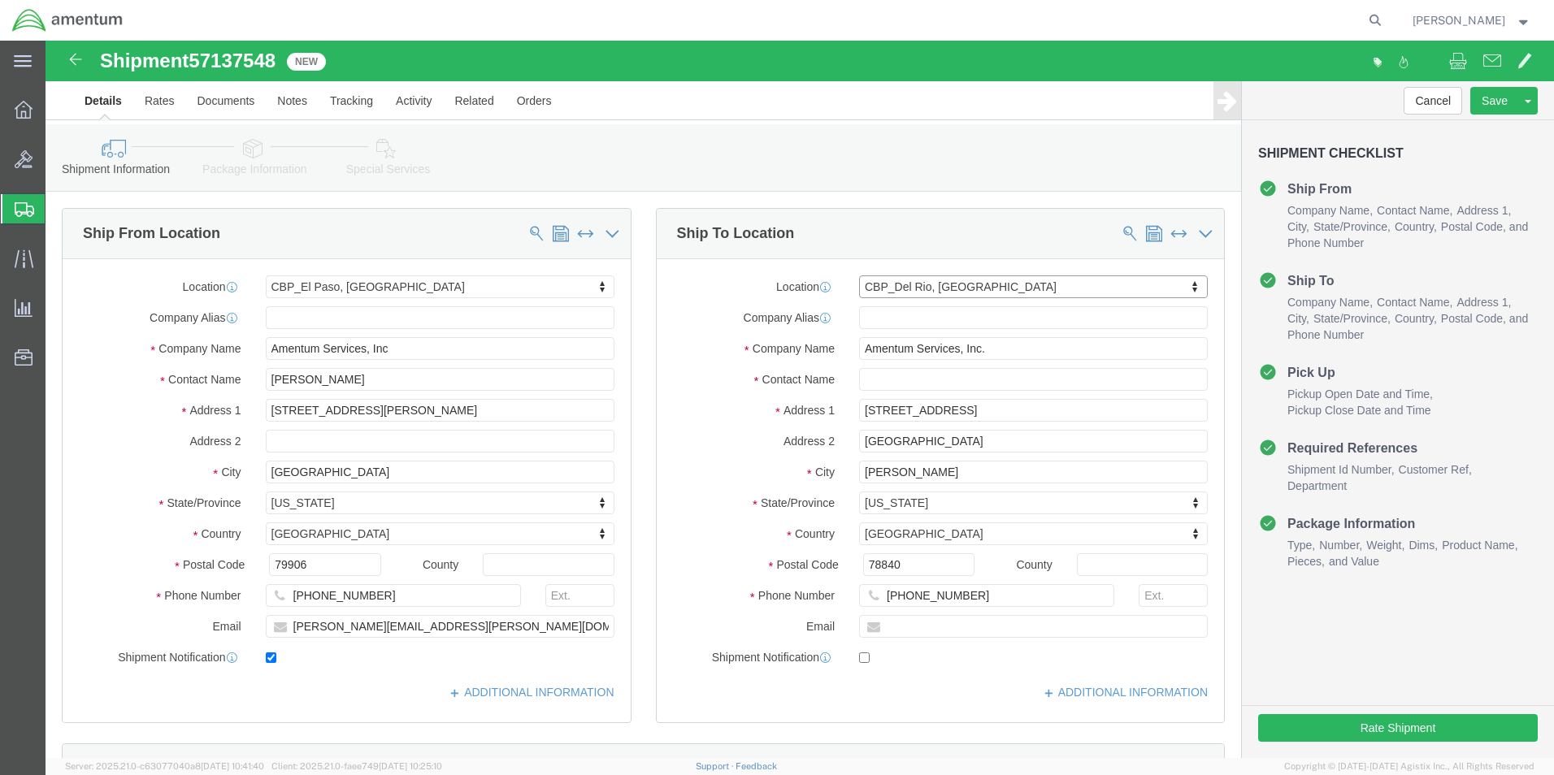
select select "TX"
click input "text"
type input "valentin.ortega@associates.cbp.dhs.go"
checkbox input "true"
click link "Save As Template"
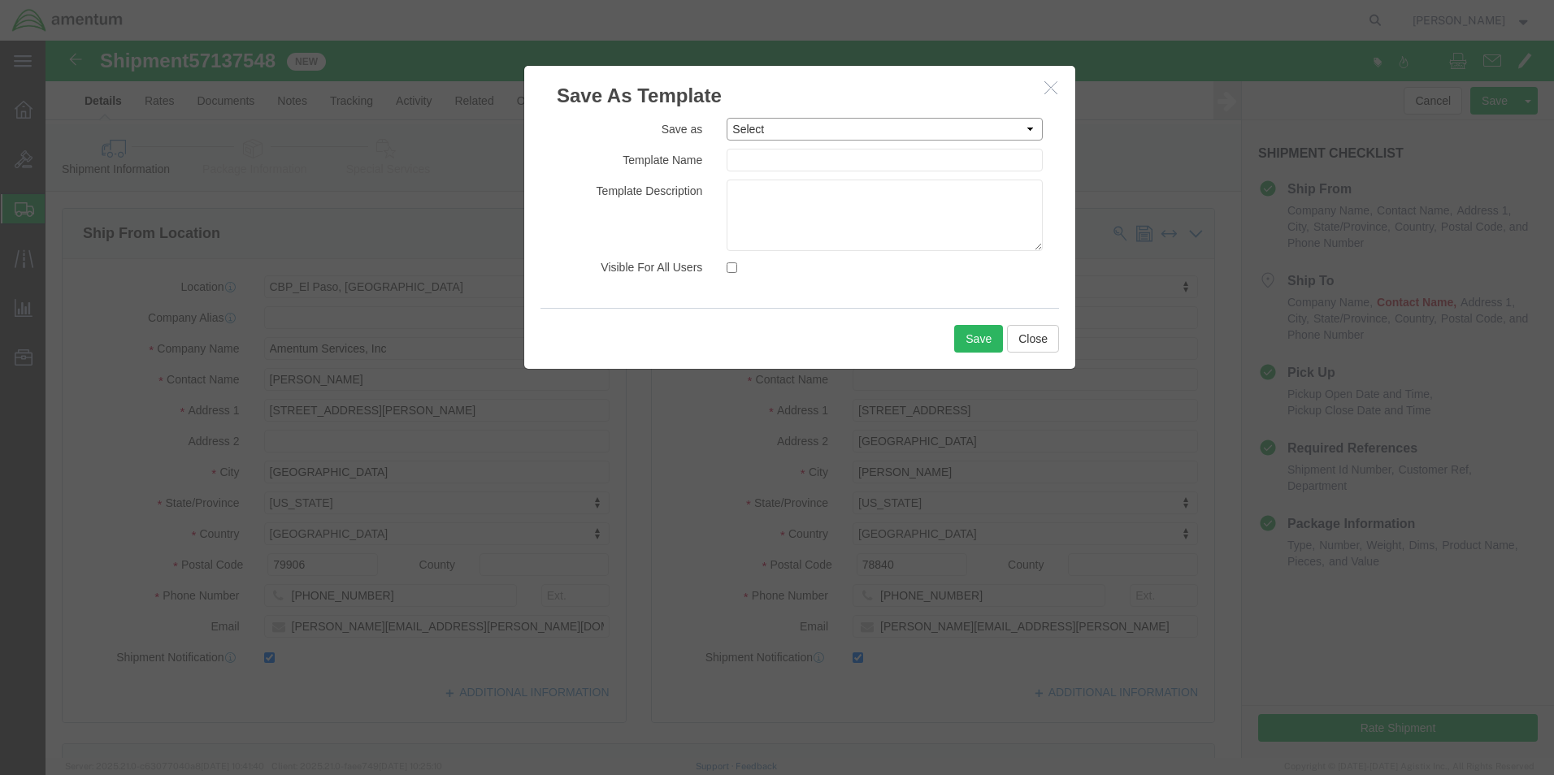
click select "Select #SAC TO BROWN FOR BOXES 1VISION 340 AVATION SERVICES LLC AC1-25LP AERO A…"
select select "41587"
click select "Select #SAC TO BROWN FOR BOXES 1VISION 340 AVATION SERVICES LLC AC1-25LP AERO A…"
type input "DLR -JT-25"
click button "Save"
